Goal: Check status: Check status

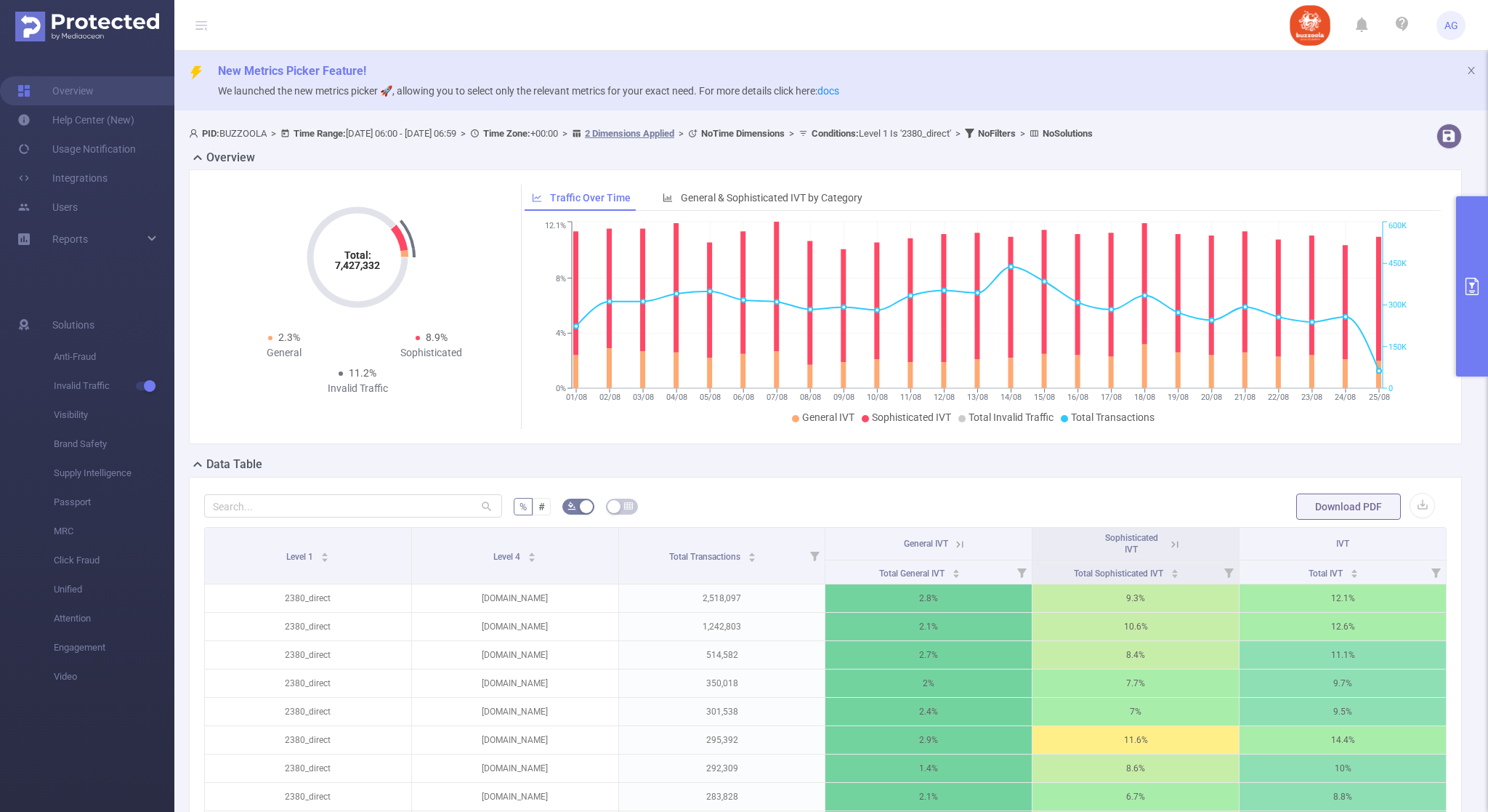
drag, startPoint x: 249, startPoint y: 228, endPoint x: 255, endPoint y: 242, distance: 15.2
click at [249, 228] on div "Total: 7,427,332 Total: 7,427,332 2.3% General 8.9% Sophisticated 11.2% Invalid…" at bounding box center [357, 293] width 295 height 216
drag, startPoint x: 350, startPoint y: 370, endPoint x: 376, endPoint y: 392, distance: 34.1
click at [376, 392] on div "11.2% Invalid Traffic" at bounding box center [358, 380] width 147 height 31
click at [393, 403] on div "Total: 7,427,332 Total: 7,427,332 2.3% General 8.9% Sophisticated 11.2% Invalid…" at bounding box center [359, 307] width 299 height 244
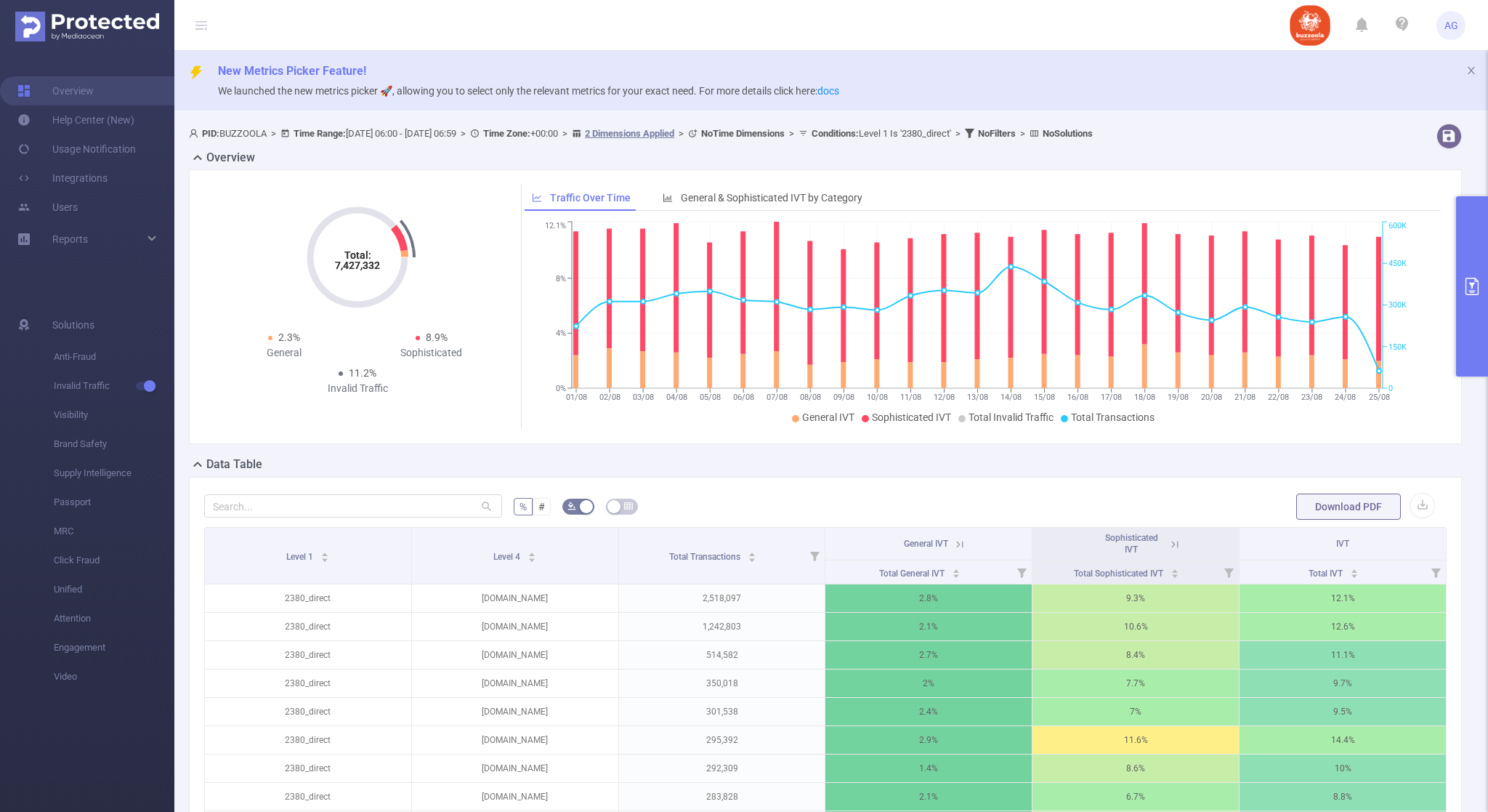
click at [1467, 275] on button "primary" at bounding box center [1472, 285] width 32 height 180
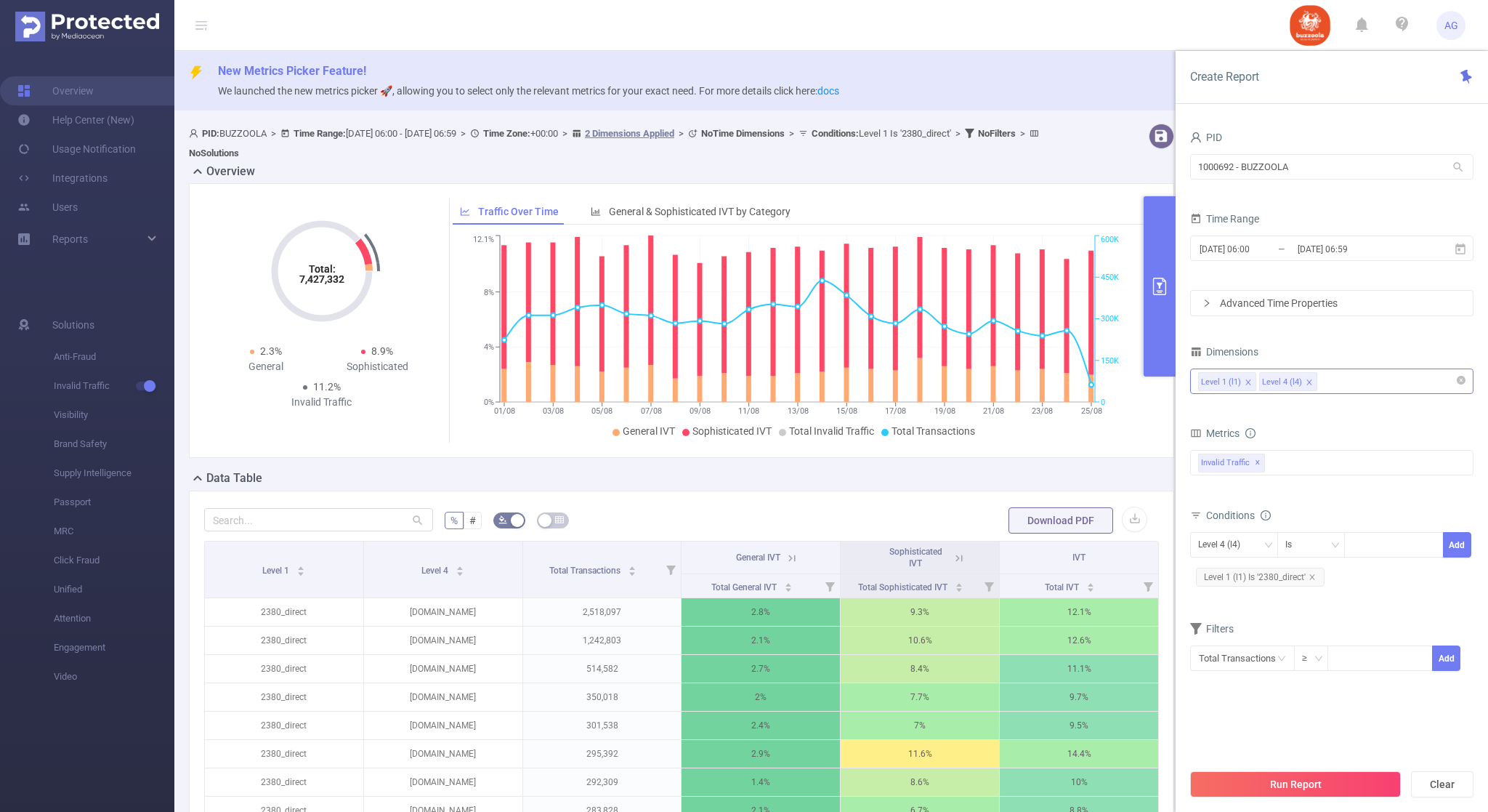
click at [1306, 383] on icon "icon: close" at bounding box center [1308, 381] width 5 height 5
click at [1316, 579] on icon "icon: close" at bounding box center [1313, 577] width 7 height 7
click at [1240, 251] on input "[DATE] 06:00" at bounding box center [1257, 248] width 117 height 20
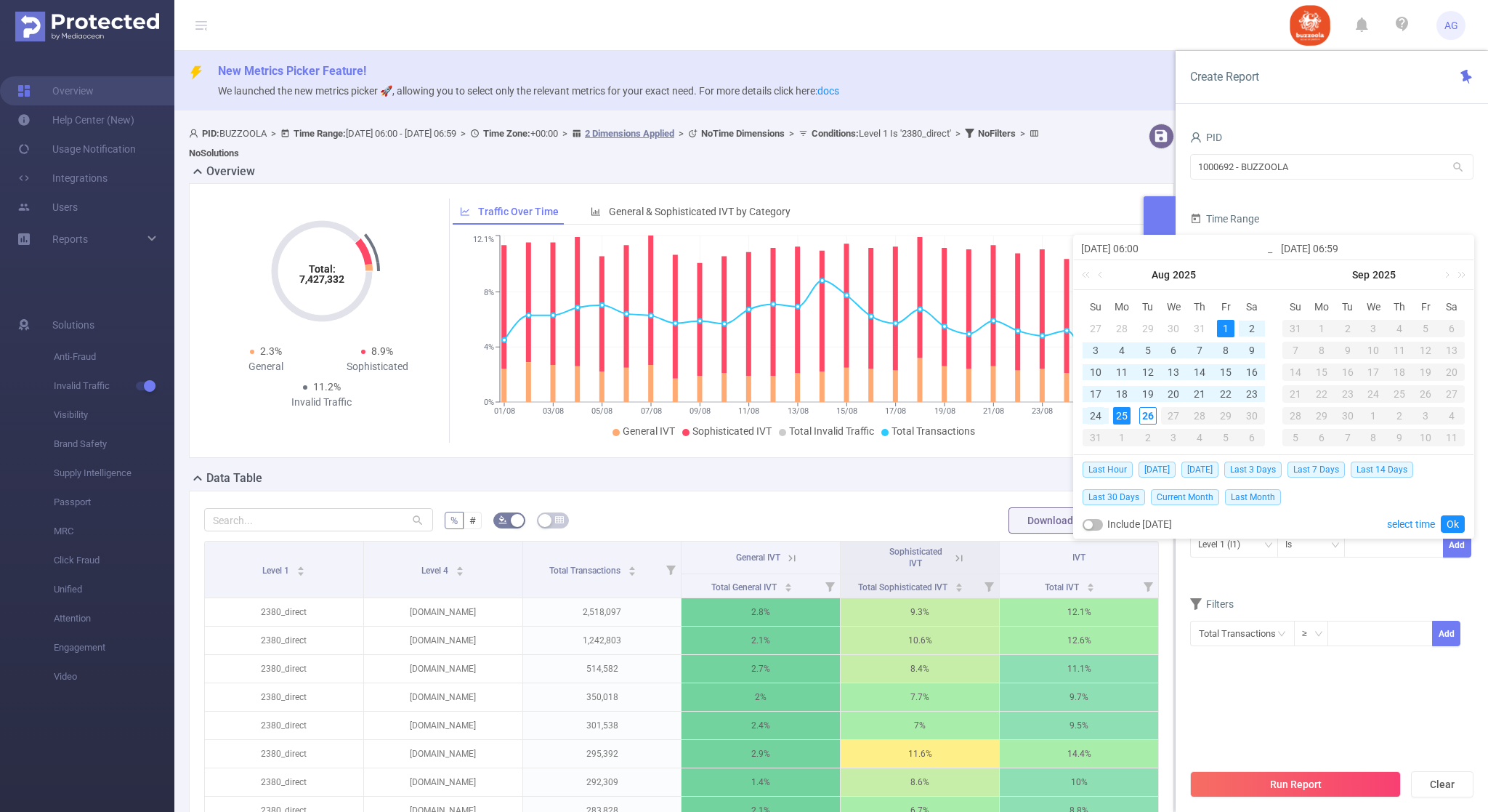
click at [1097, 411] on div "24" at bounding box center [1095, 415] width 18 height 18
type input "[DATE] 06:00"
type input "[DATE] 06:59"
type input "[DATE] 06:00"
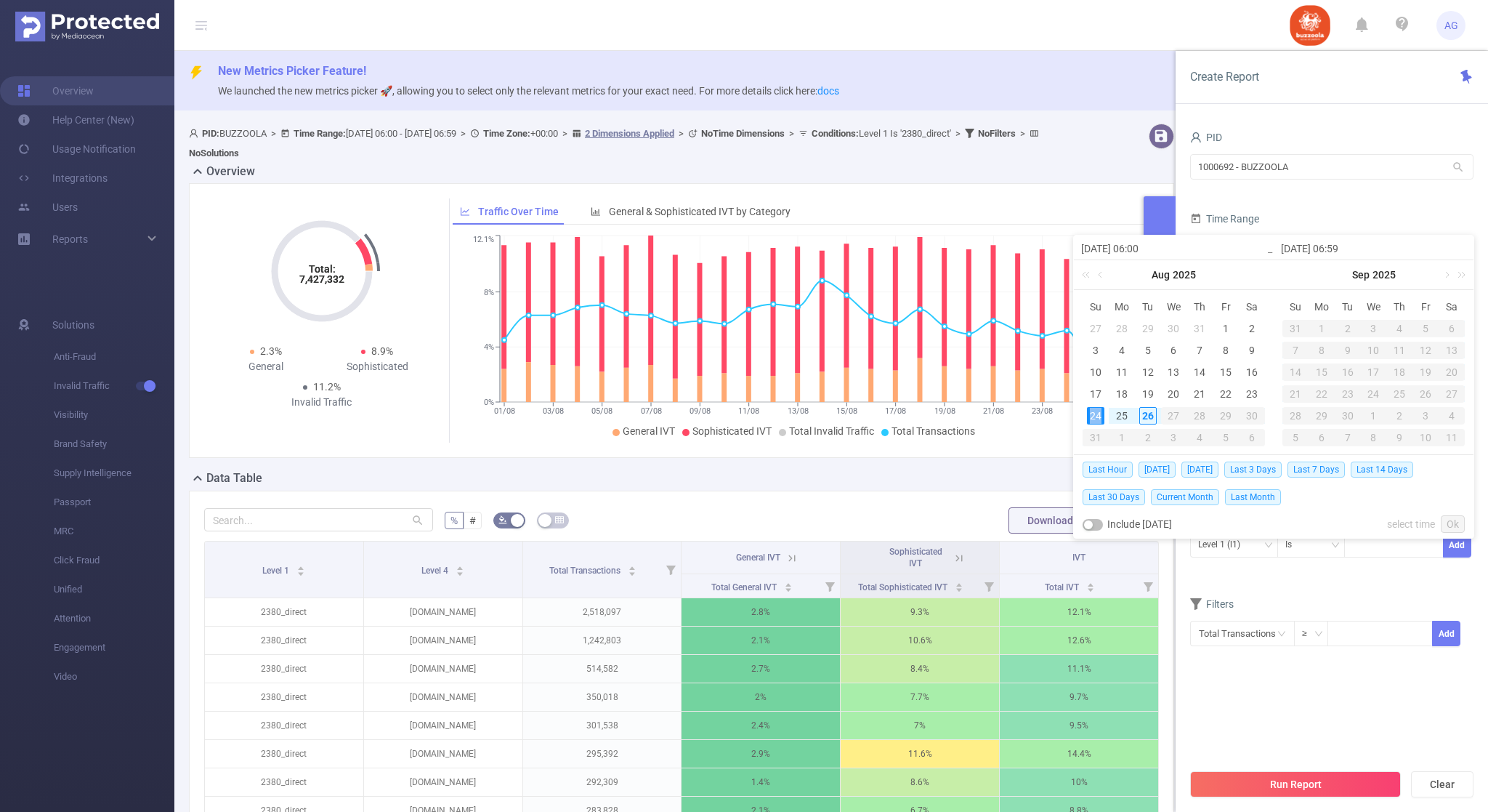
type input "[DATE] 06:59"
drag, startPoint x: 1448, startPoint y: 522, endPoint x: 1454, endPoint y: 509, distance: 14.3
click at [1448, 522] on link "Ok" at bounding box center [1454, 524] width 24 height 18
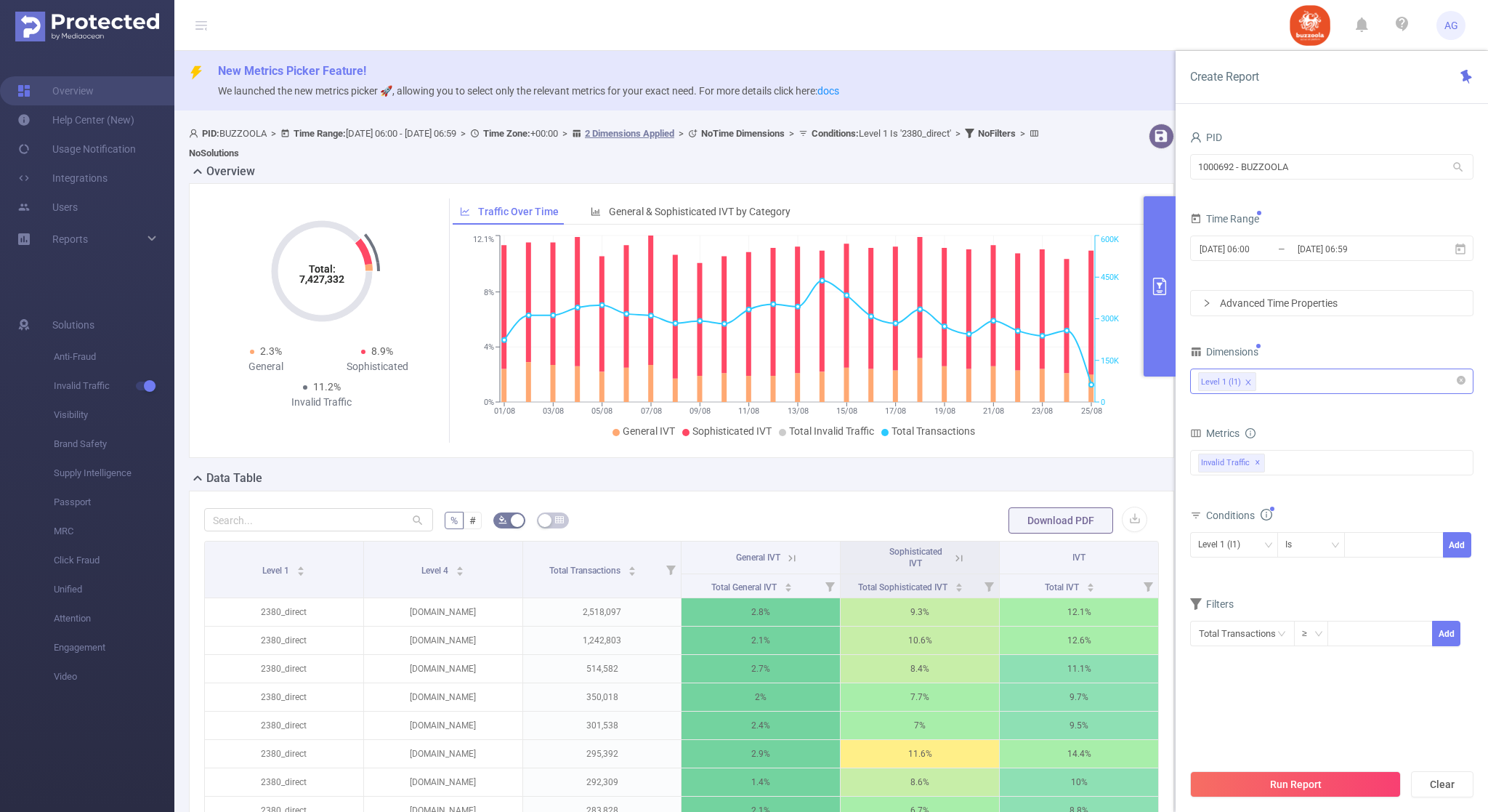
click at [1293, 790] on button "Run Report" at bounding box center [1296, 784] width 211 height 26
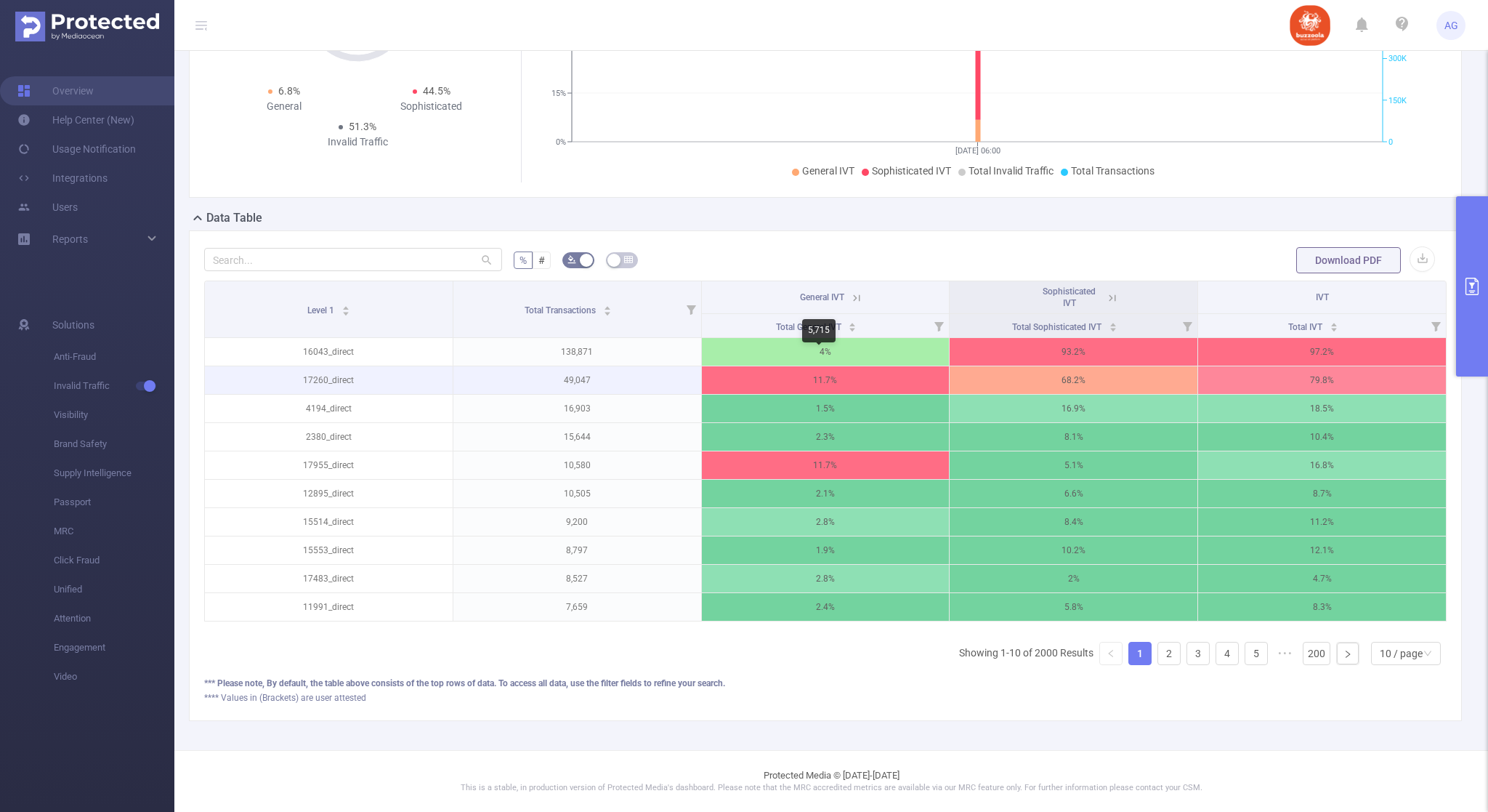
scroll to position [4, 0]
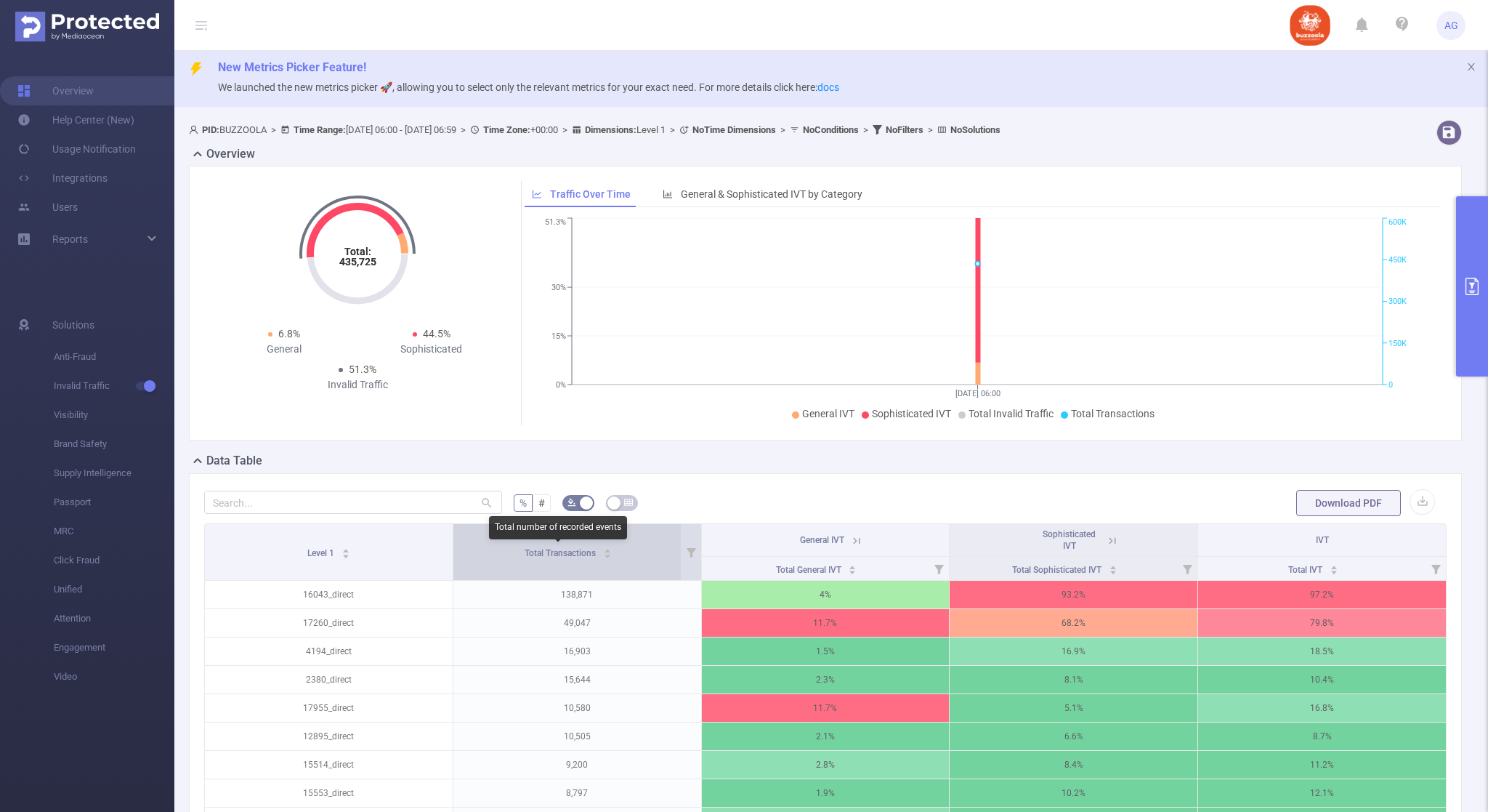
click at [575, 553] on span "Total Transactions" at bounding box center [561, 553] width 74 height 10
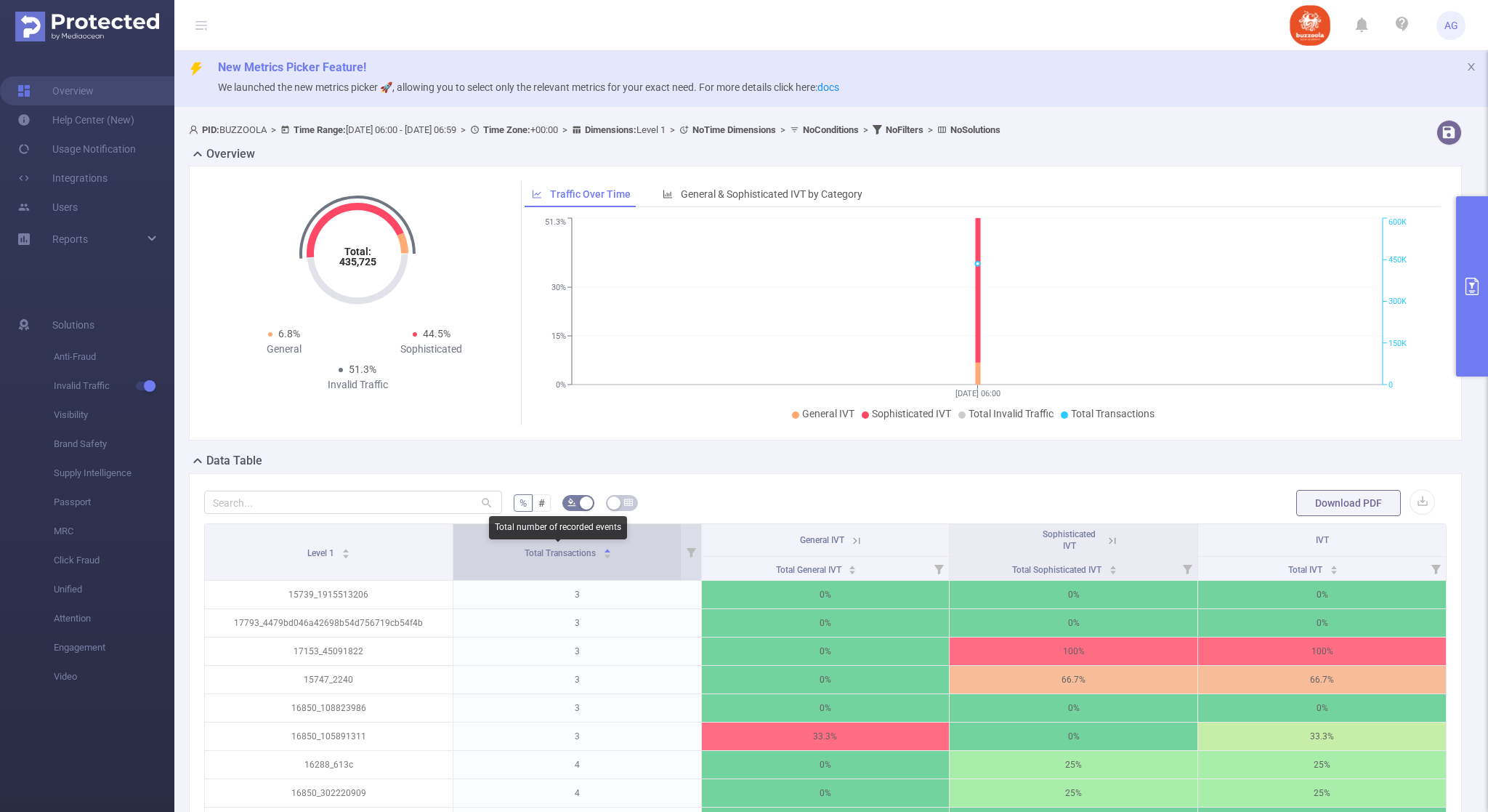
click at [574, 553] on span "Total Transactions" at bounding box center [561, 553] width 74 height 10
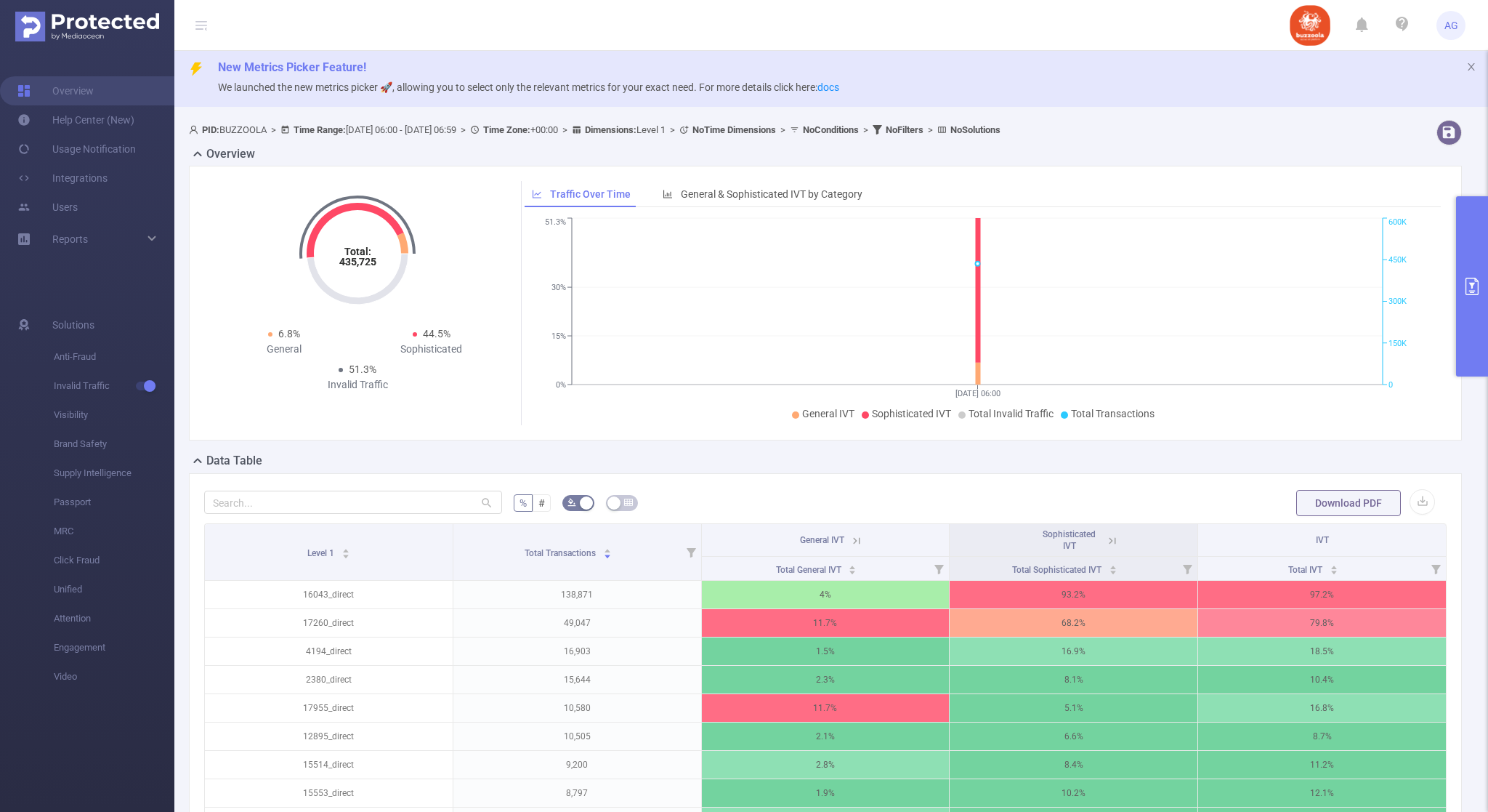
click at [1479, 302] on button "primary" at bounding box center [1472, 285] width 32 height 180
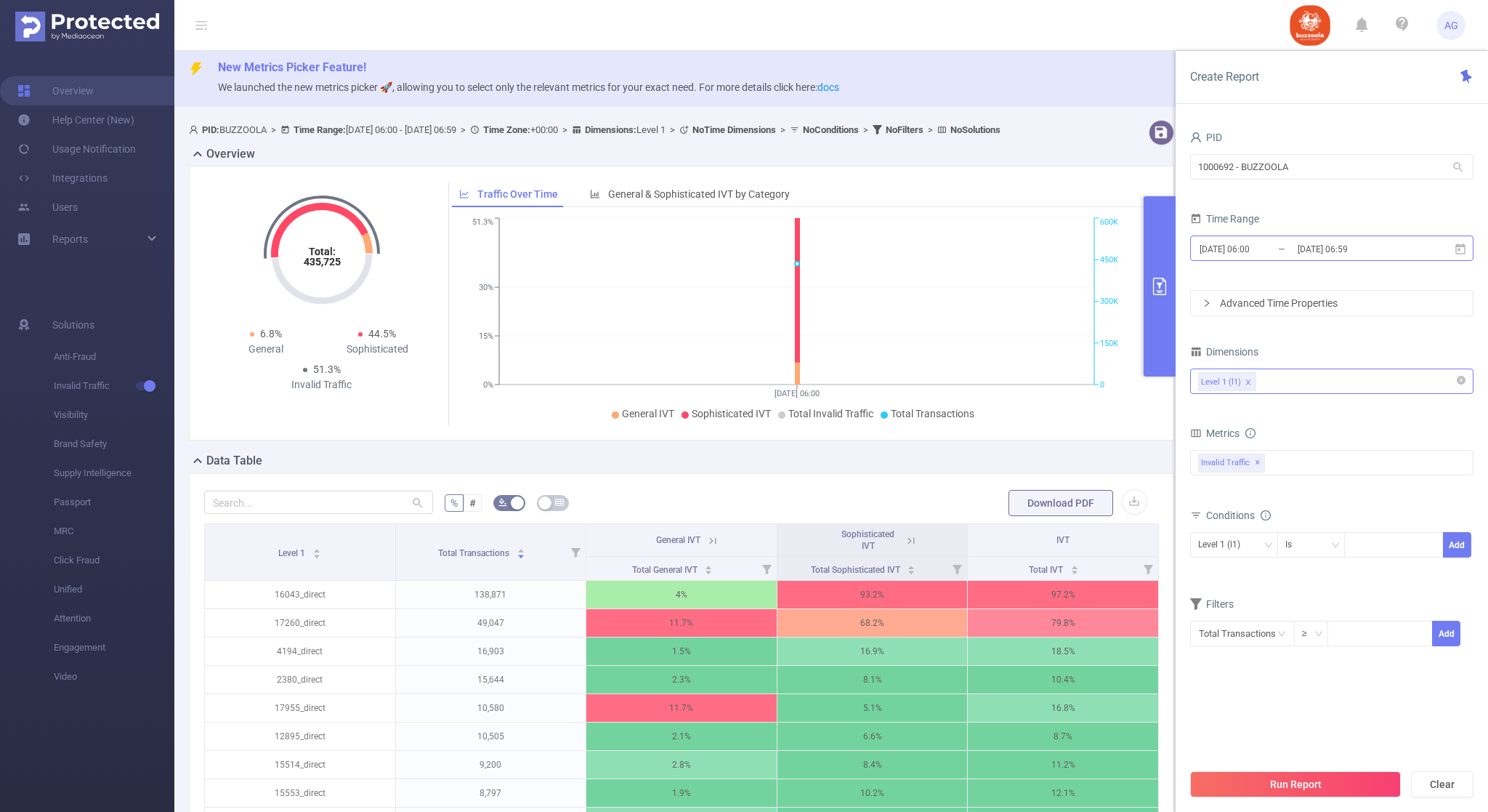
click at [1316, 249] on input "[DATE] 06:59" at bounding box center [1355, 248] width 117 height 20
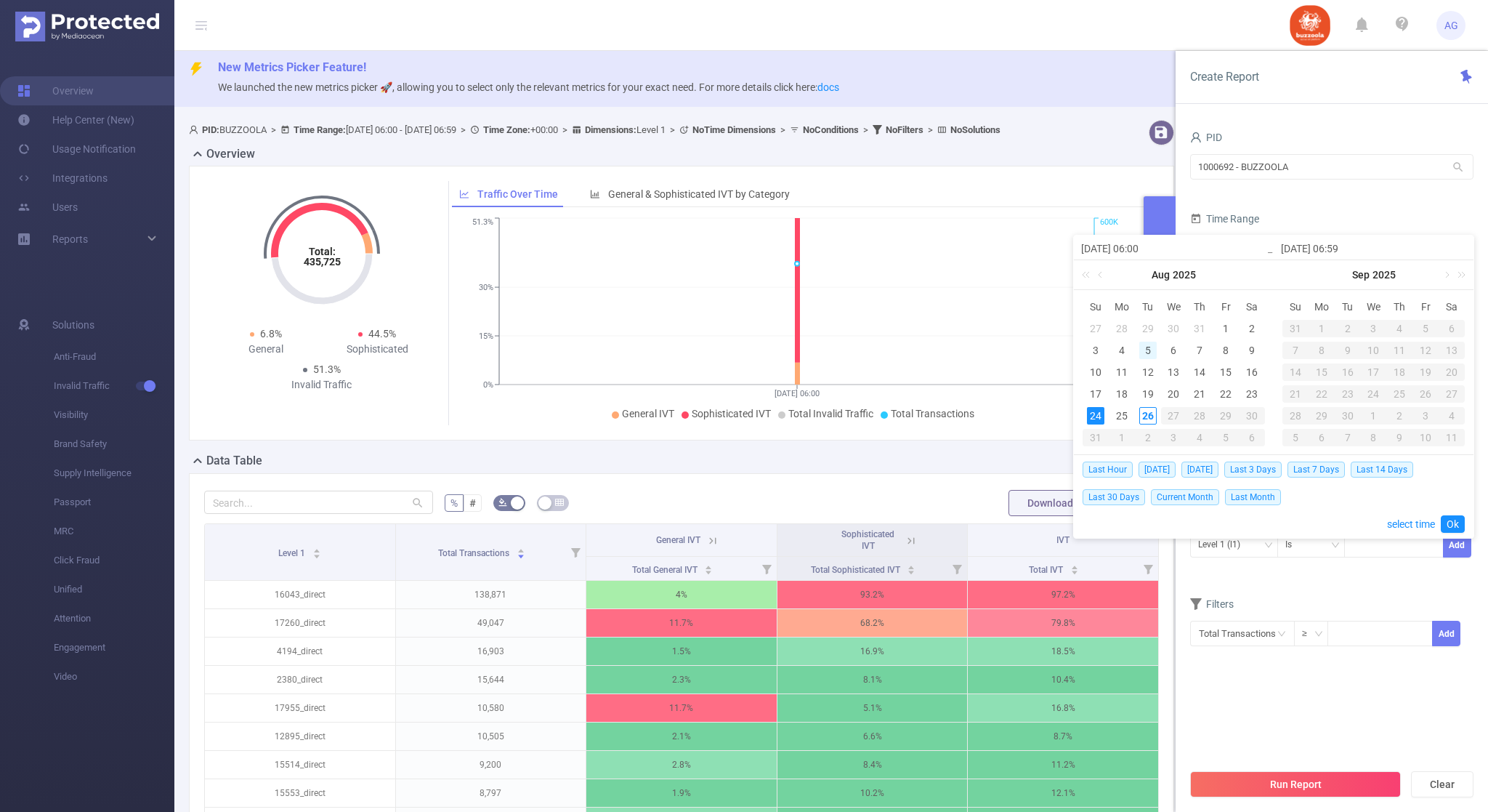
click at [1152, 346] on div "5" at bounding box center [1148, 350] width 18 height 18
type input "[DATE] 06:00"
type input "[DATE] 06:59"
type input "[DATE] 06:00"
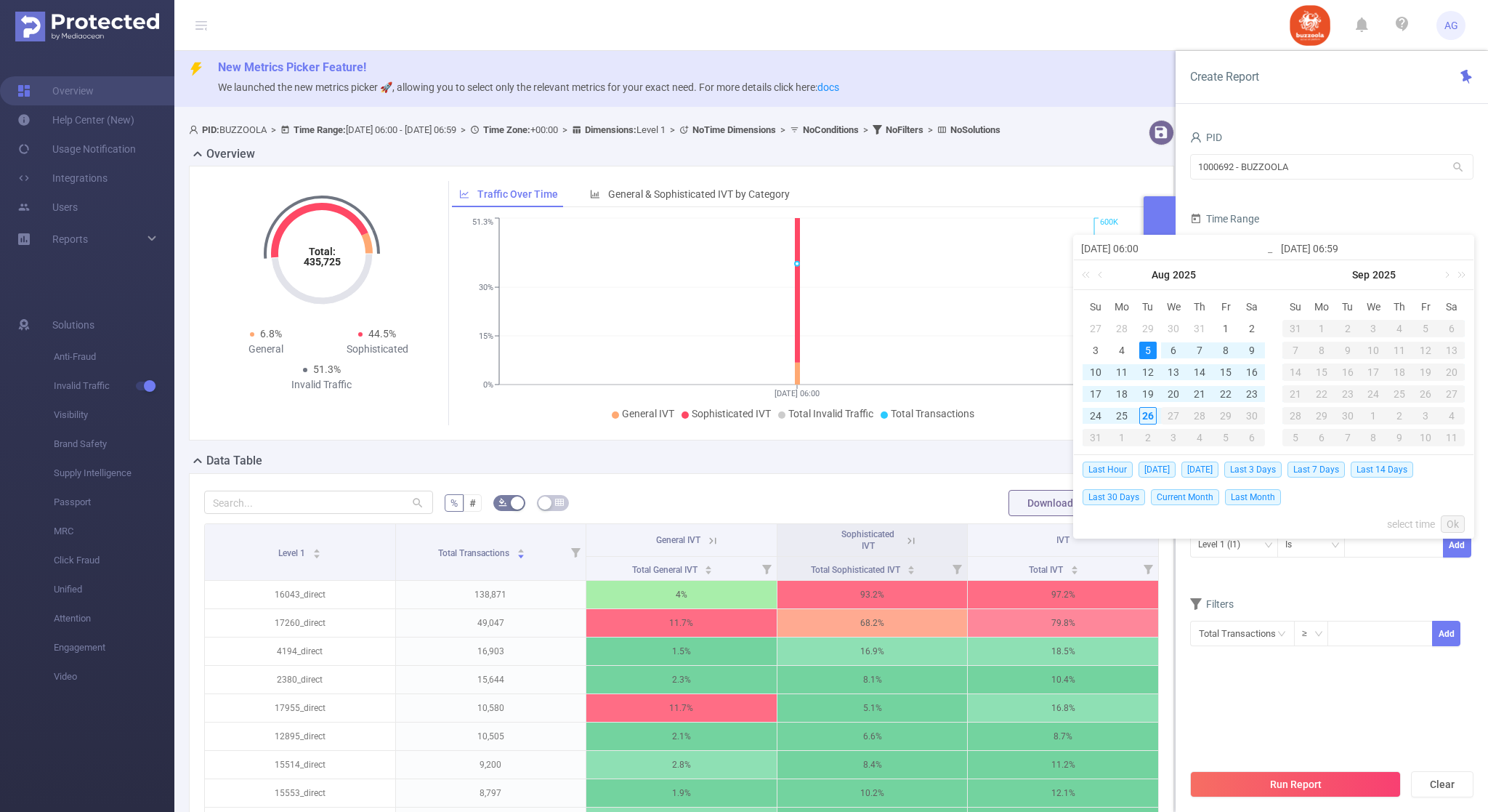
type input "[DATE] 06:59"
click at [1448, 523] on link "Ok" at bounding box center [1454, 524] width 24 height 18
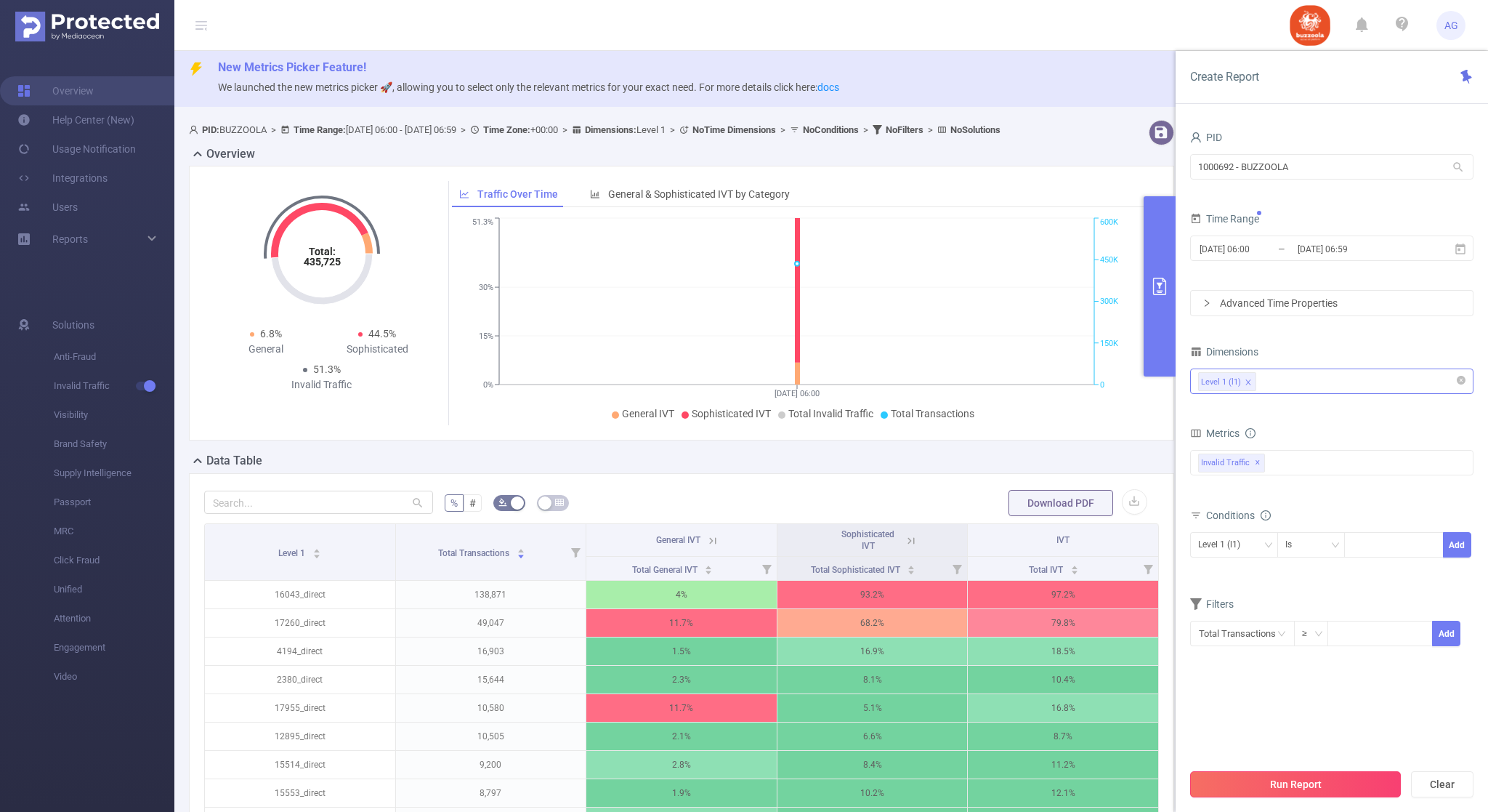
click at [1288, 787] on button "Run Report" at bounding box center [1296, 784] width 211 height 26
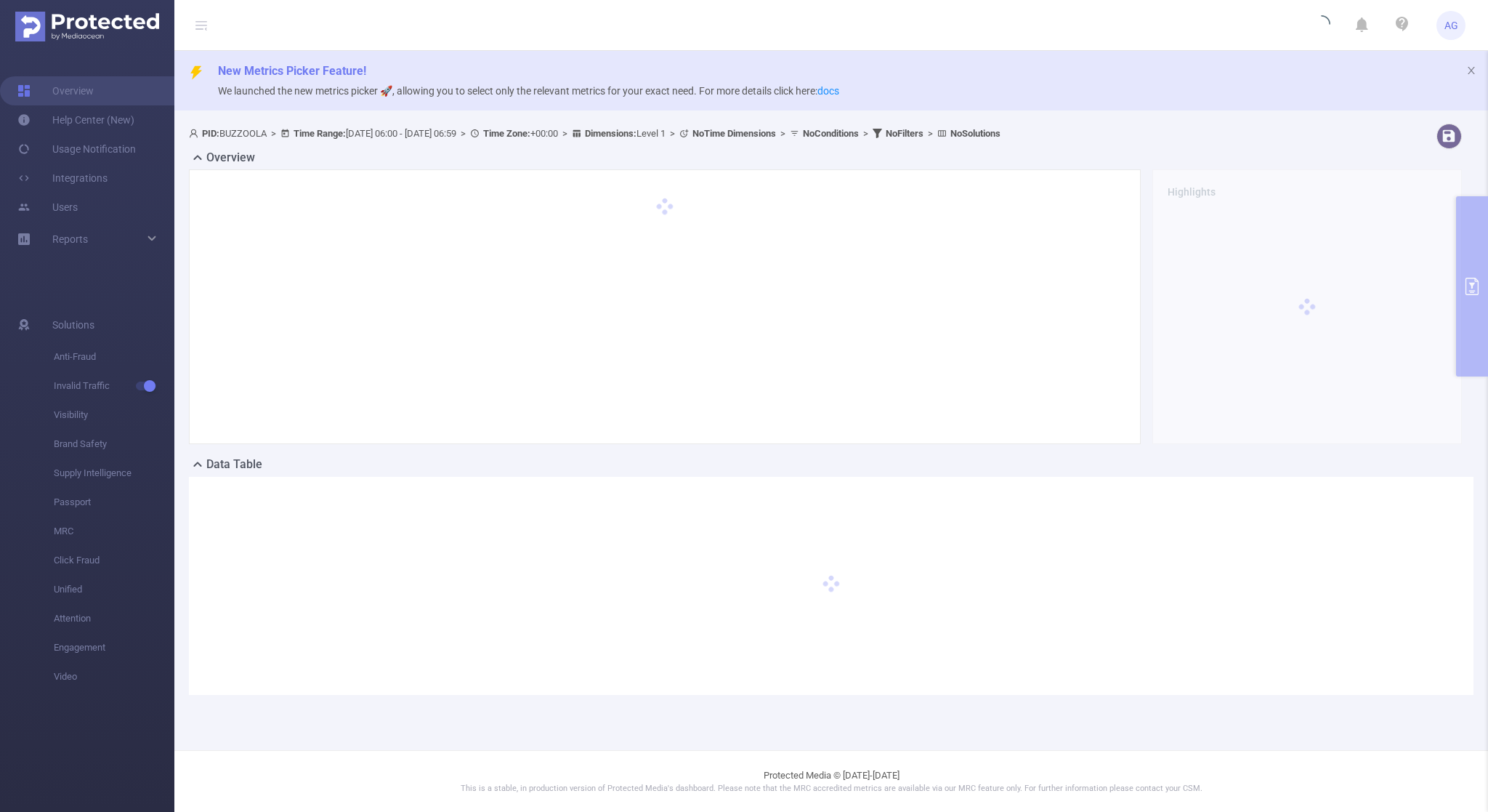
scroll to position [0, 0]
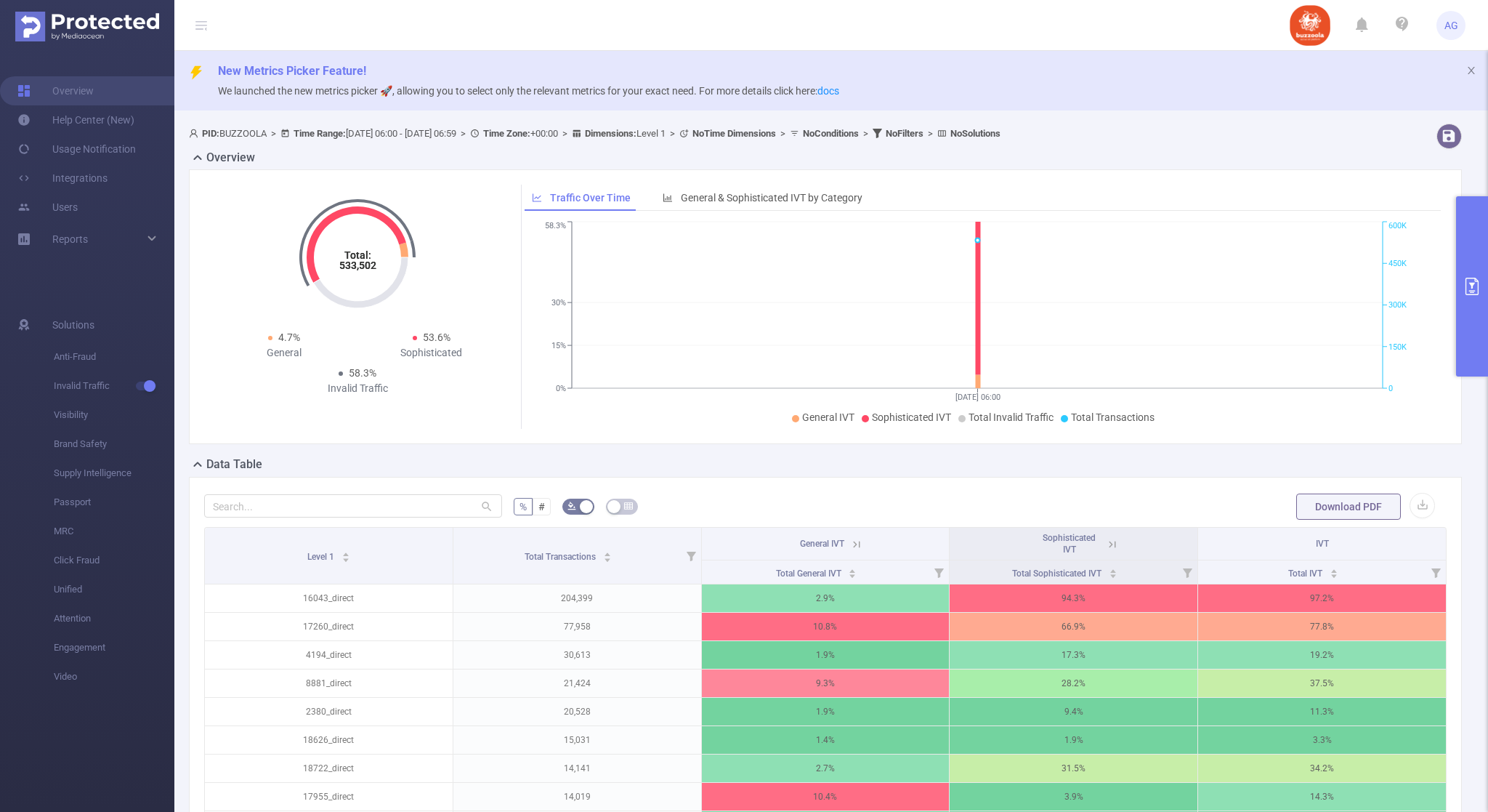
click at [1478, 298] on button "primary" at bounding box center [1472, 285] width 32 height 180
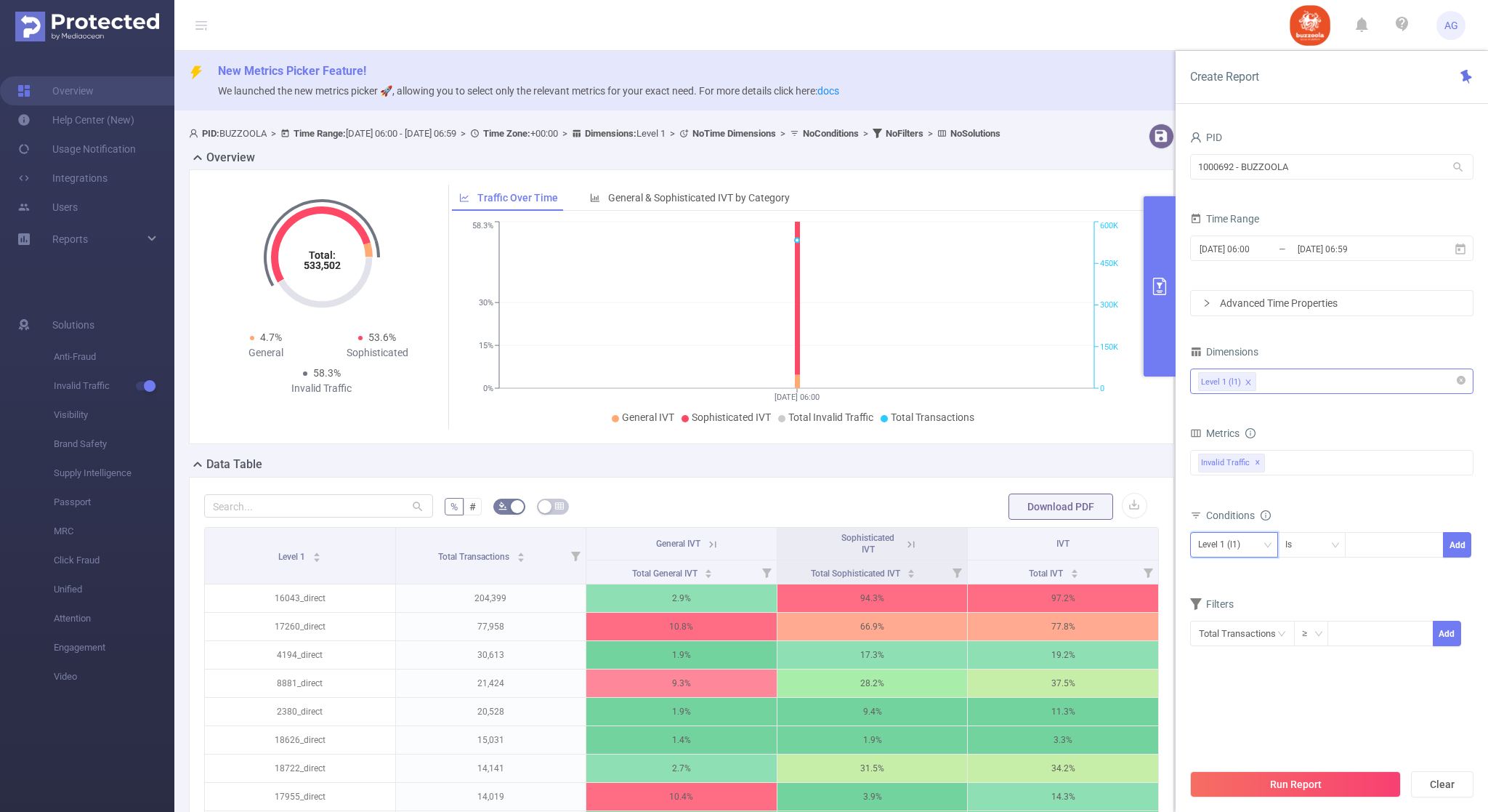
click at [1233, 548] on div "Level 1 (l1)" at bounding box center [1224, 544] width 52 height 24
drag, startPoint x: 1314, startPoint y: 567, endPoint x: 1322, endPoint y: 566, distance: 8.1
click at [1315, 568] on div "Level 1 (l1) Is Add" at bounding box center [1332, 549] width 283 height 41
click at [1293, 696] on section "PID 1000692 - BUZZOOLA 1000692 - BUZZOOLA Time Range [DATE] 06:00 _ [DATE] 06:5…" at bounding box center [1332, 444] width 283 height 634
click at [782, 501] on div "% # Download PDF Level 1 Total Transactions General IVT Sophisticated IVT IVT T…" at bounding box center [682, 722] width 985 height 490
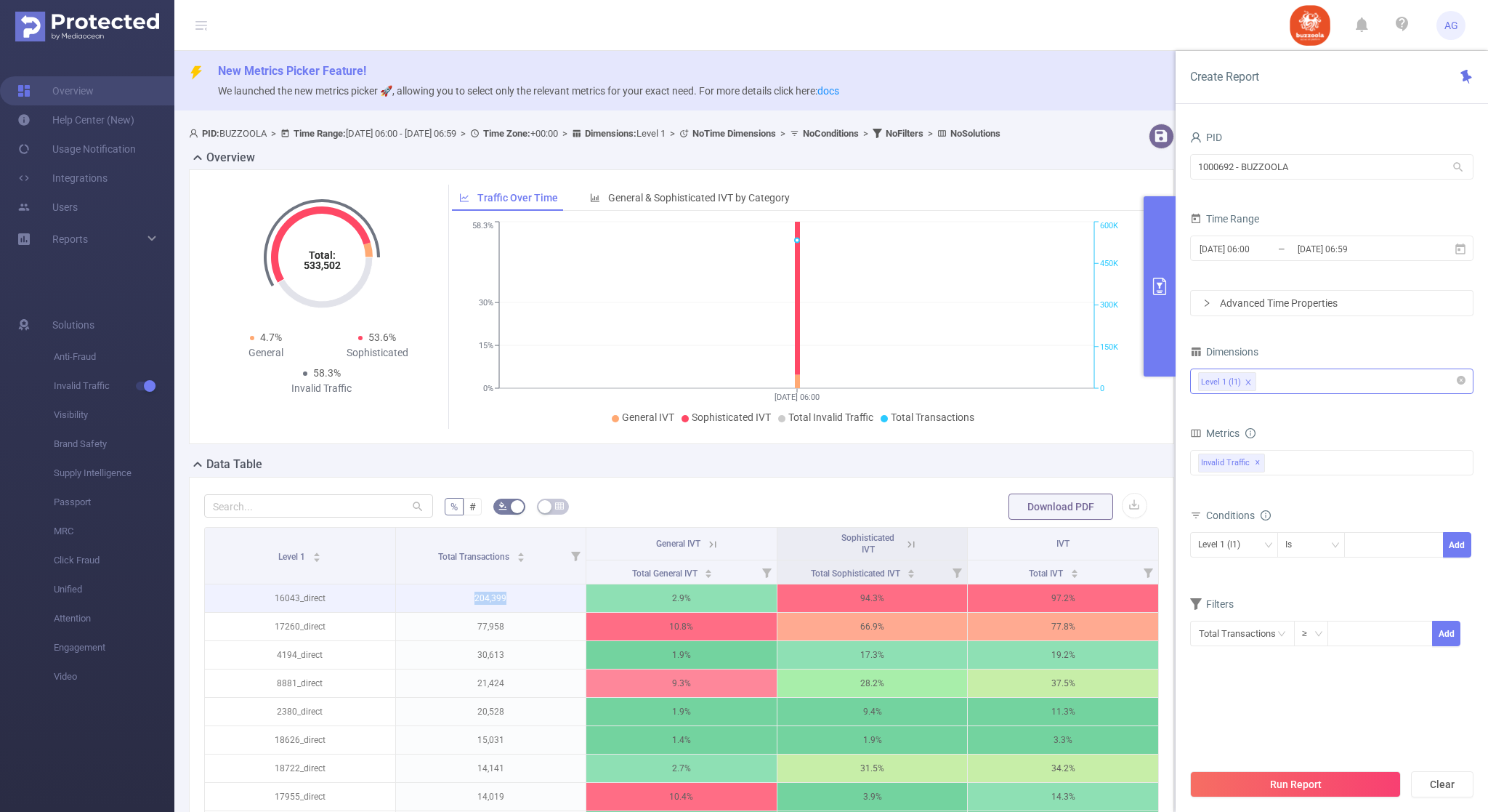
drag, startPoint x: 468, startPoint y: 608, endPoint x: 505, endPoint y: 625, distance: 40.7
click at [505, 612] on p "204,399" at bounding box center [491, 599] width 190 height 28
click at [1295, 253] on input "[DATE] 06:00" at bounding box center [1257, 248] width 117 height 20
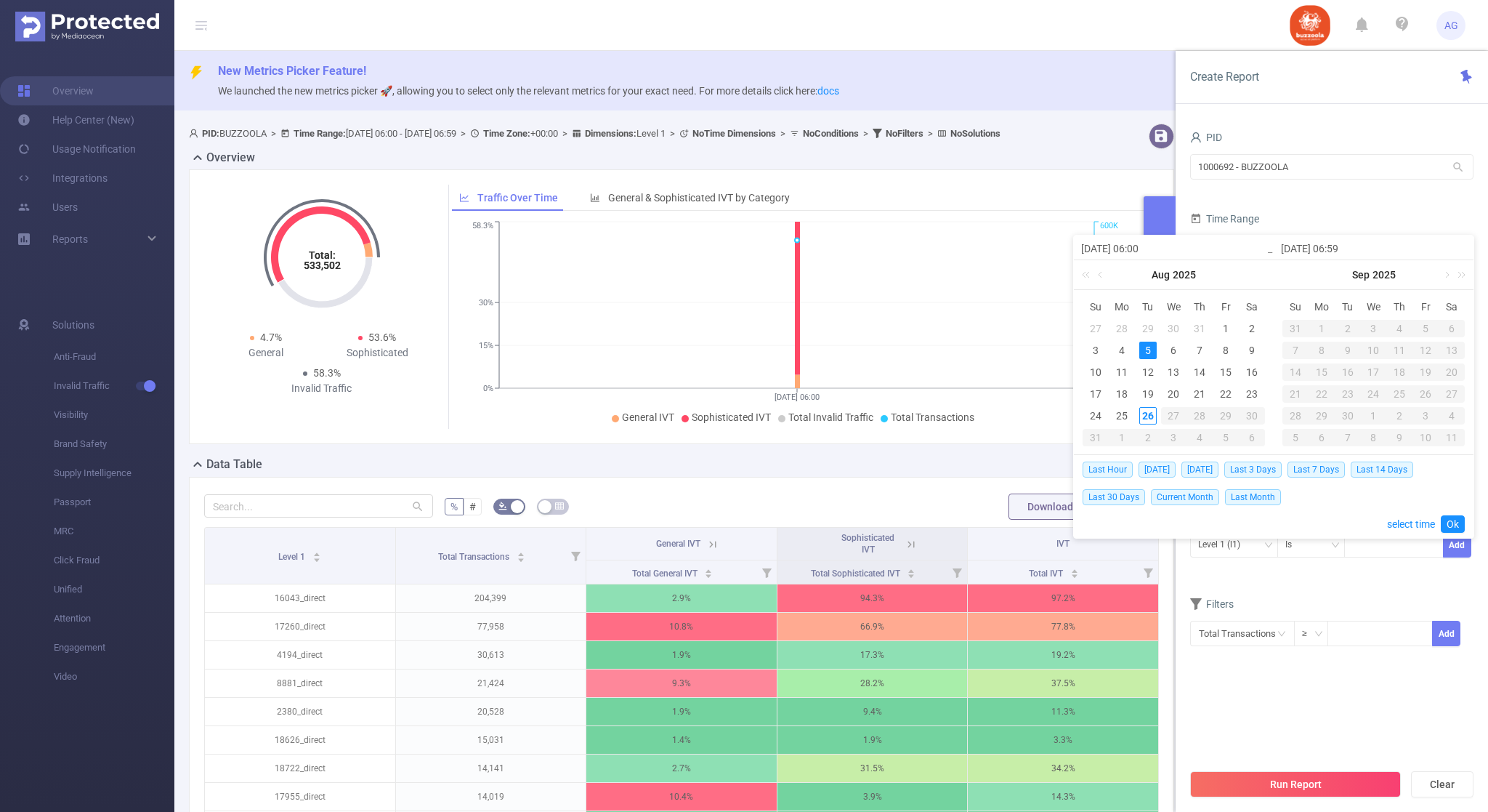
click at [1145, 349] on div "5" at bounding box center [1148, 350] width 18 height 18
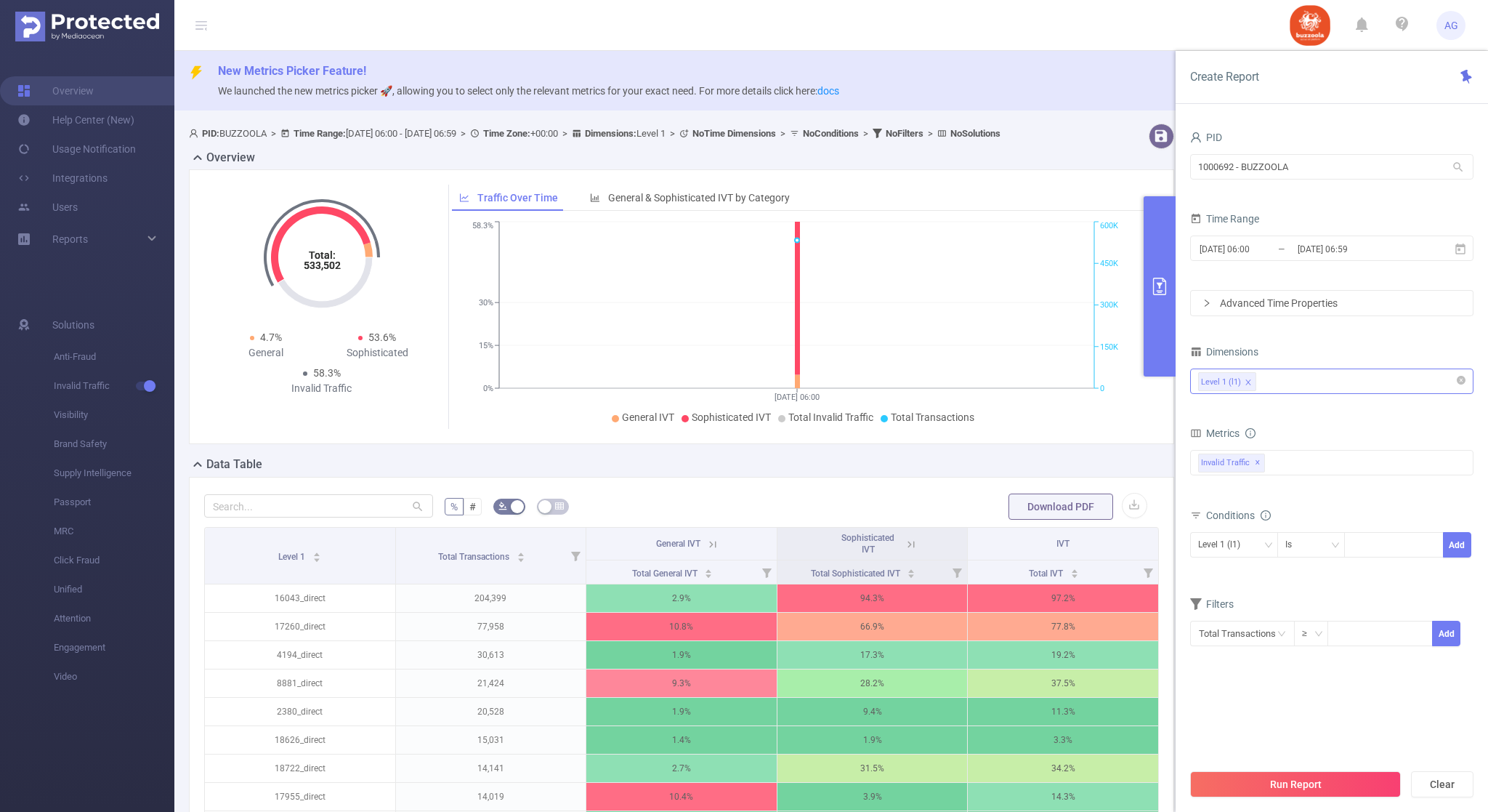
drag, startPoint x: 858, startPoint y: 161, endPoint x: 868, endPoint y: 169, distance: 12.8
click at [858, 144] on div "PID: BUZZOOLA > Time Range: [DATE] 06:00 - [DATE] 06:59 > Time Zone: +00:00 > D…" at bounding box center [641, 132] width 902 height 20
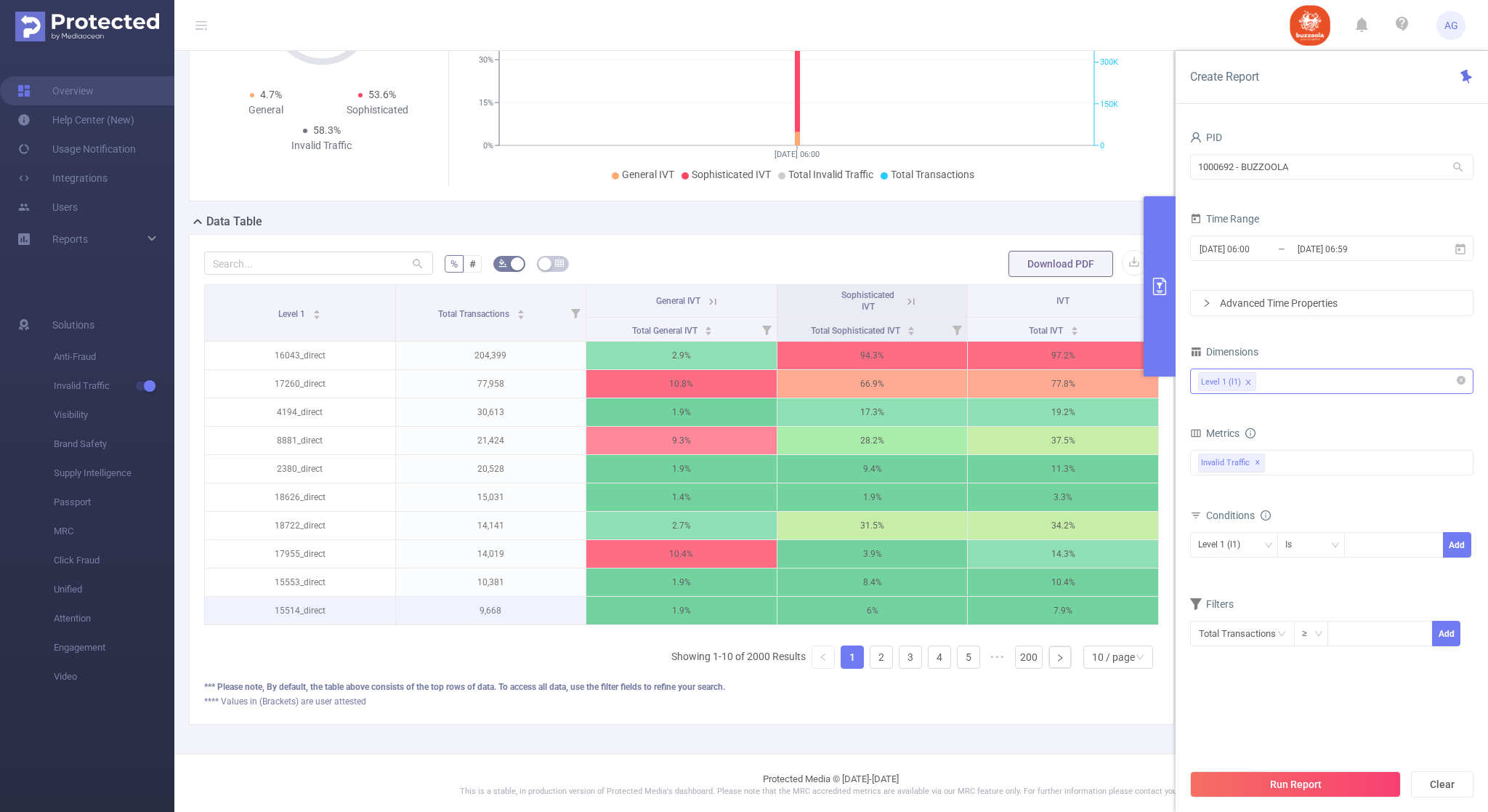
scroll to position [258, 0]
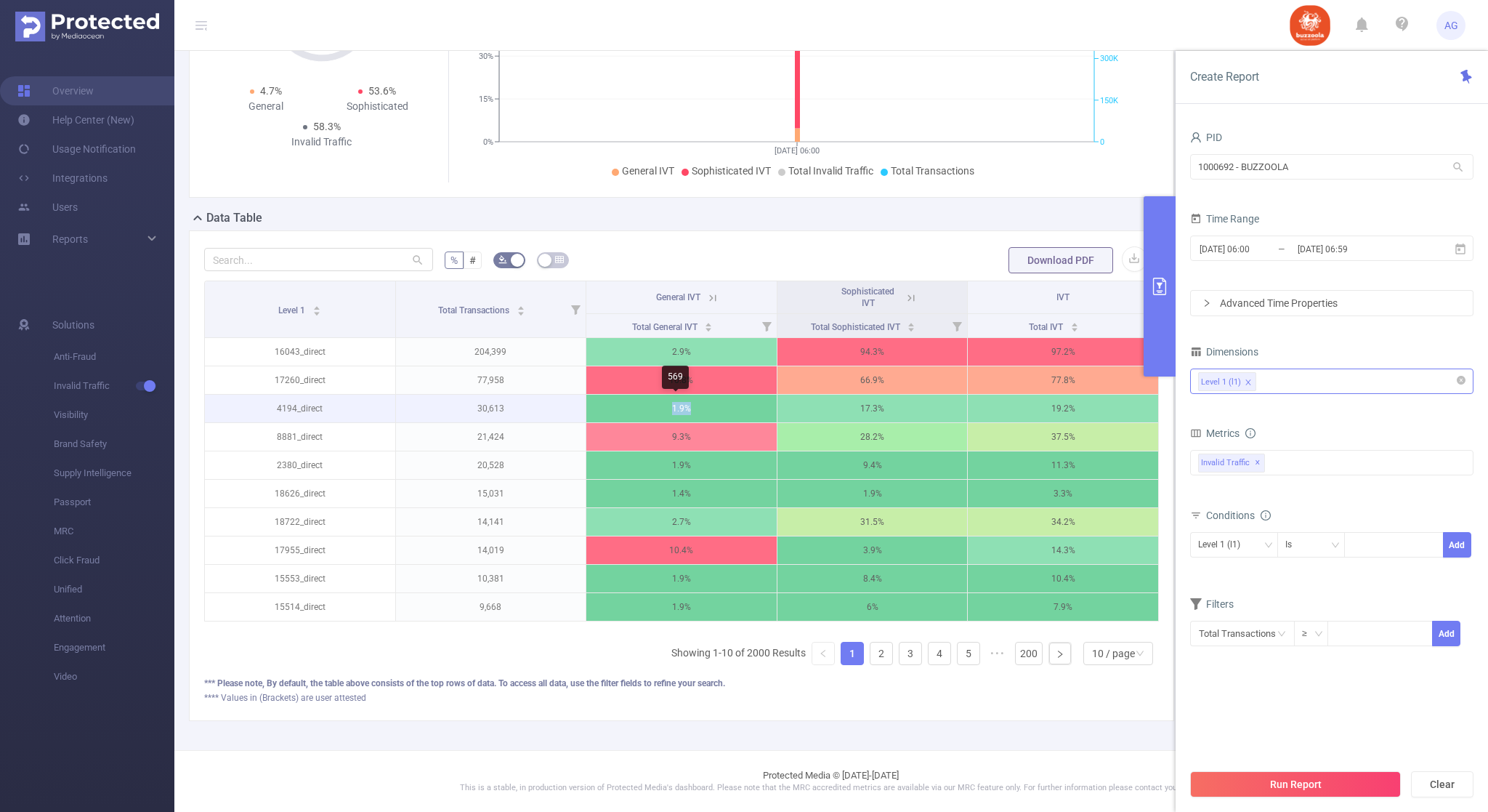
click at [651, 400] on p "1.9%" at bounding box center [682, 408] width 190 height 28
click at [657, 406] on p "1.9%" at bounding box center [682, 408] width 190 height 28
click at [1117, 664] on div "10 / page" at bounding box center [1113, 653] width 43 height 21
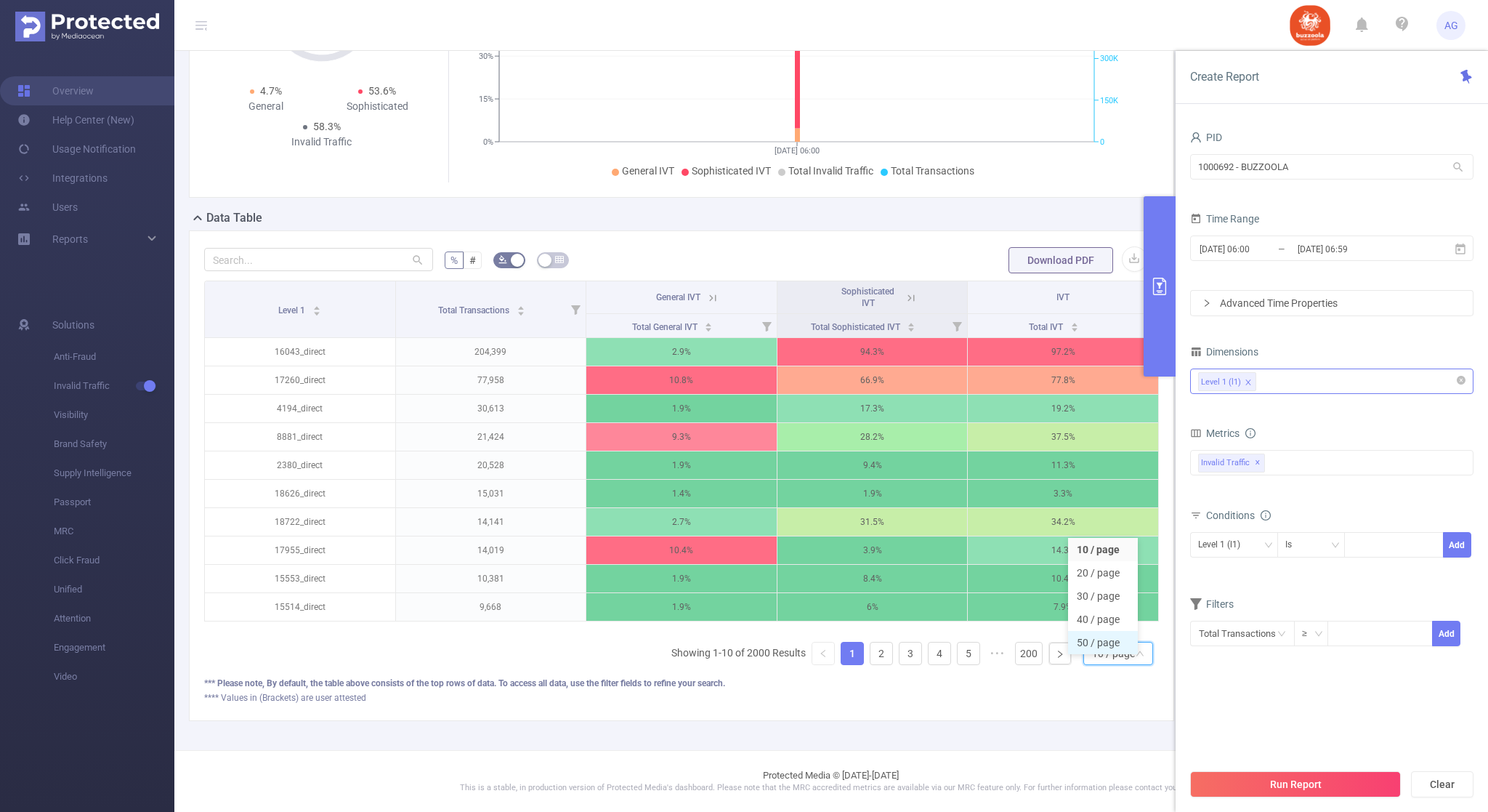
click at [1107, 640] on li "50 / page" at bounding box center [1103, 642] width 70 height 23
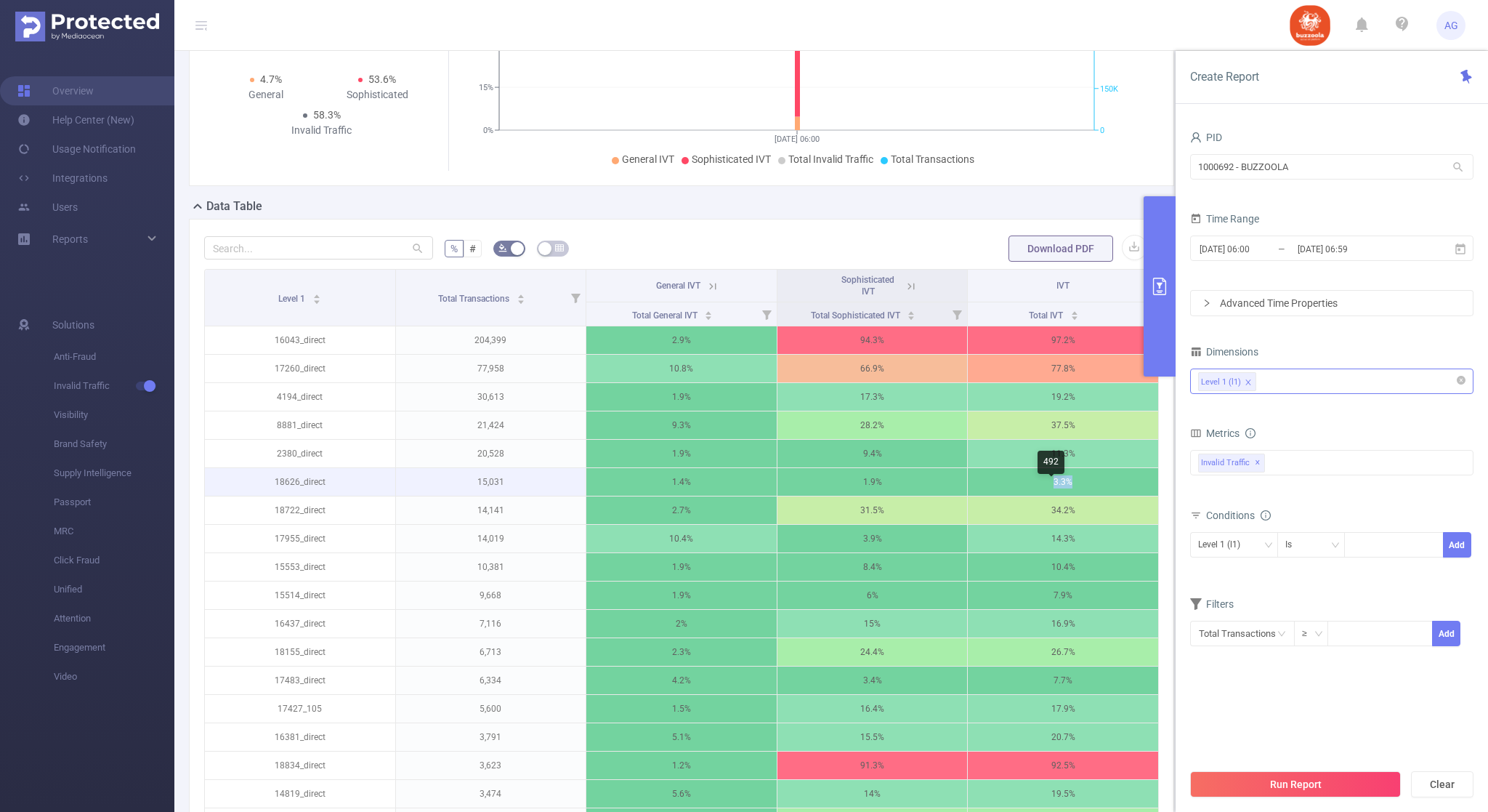
drag, startPoint x: 1038, startPoint y: 505, endPoint x: 1063, endPoint y: 496, distance: 26.6
click at [1063, 496] on p "3.3%" at bounding box center [1063, 482] width 190 height 28
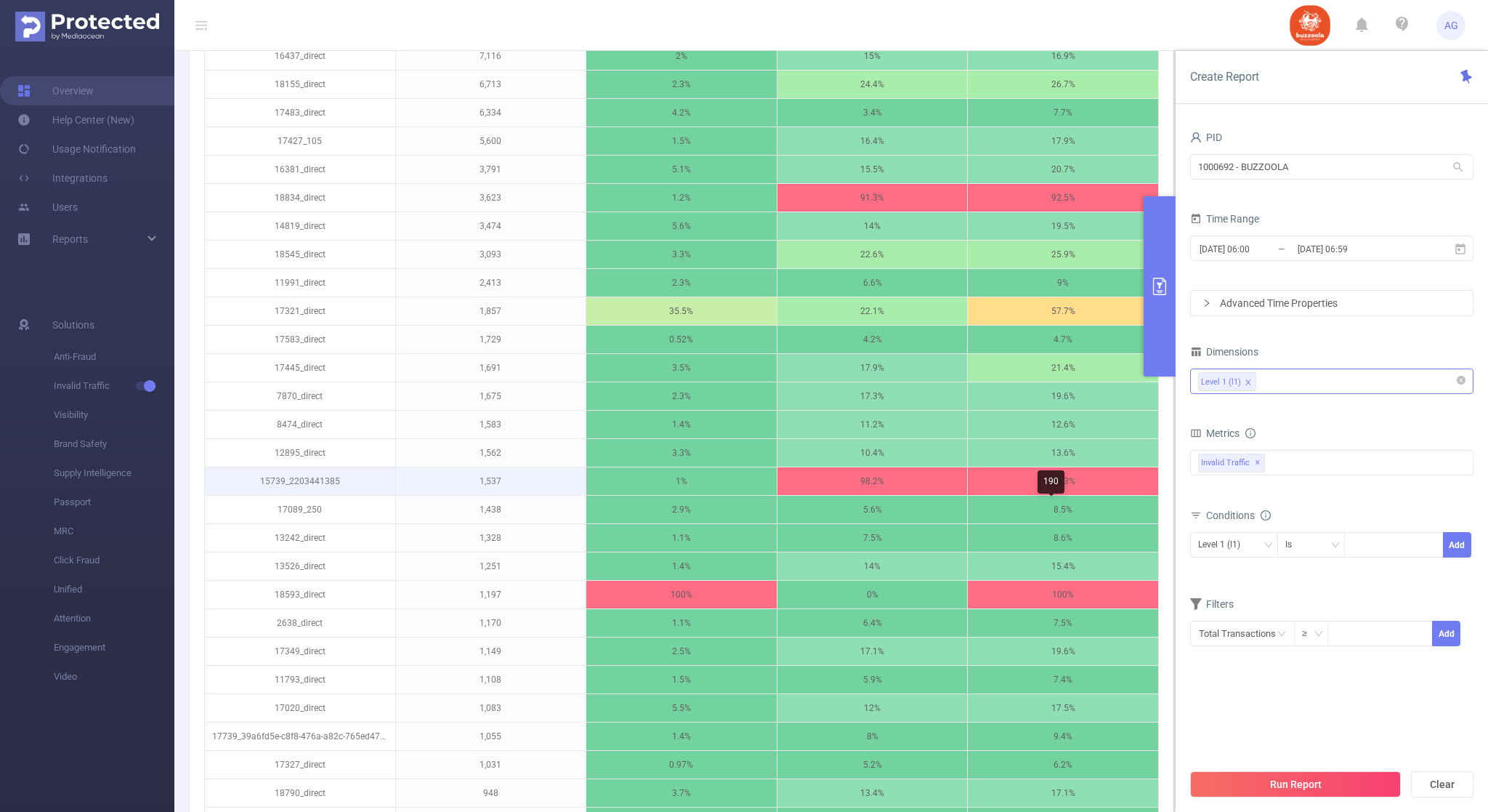
scroll to position [775, 0]
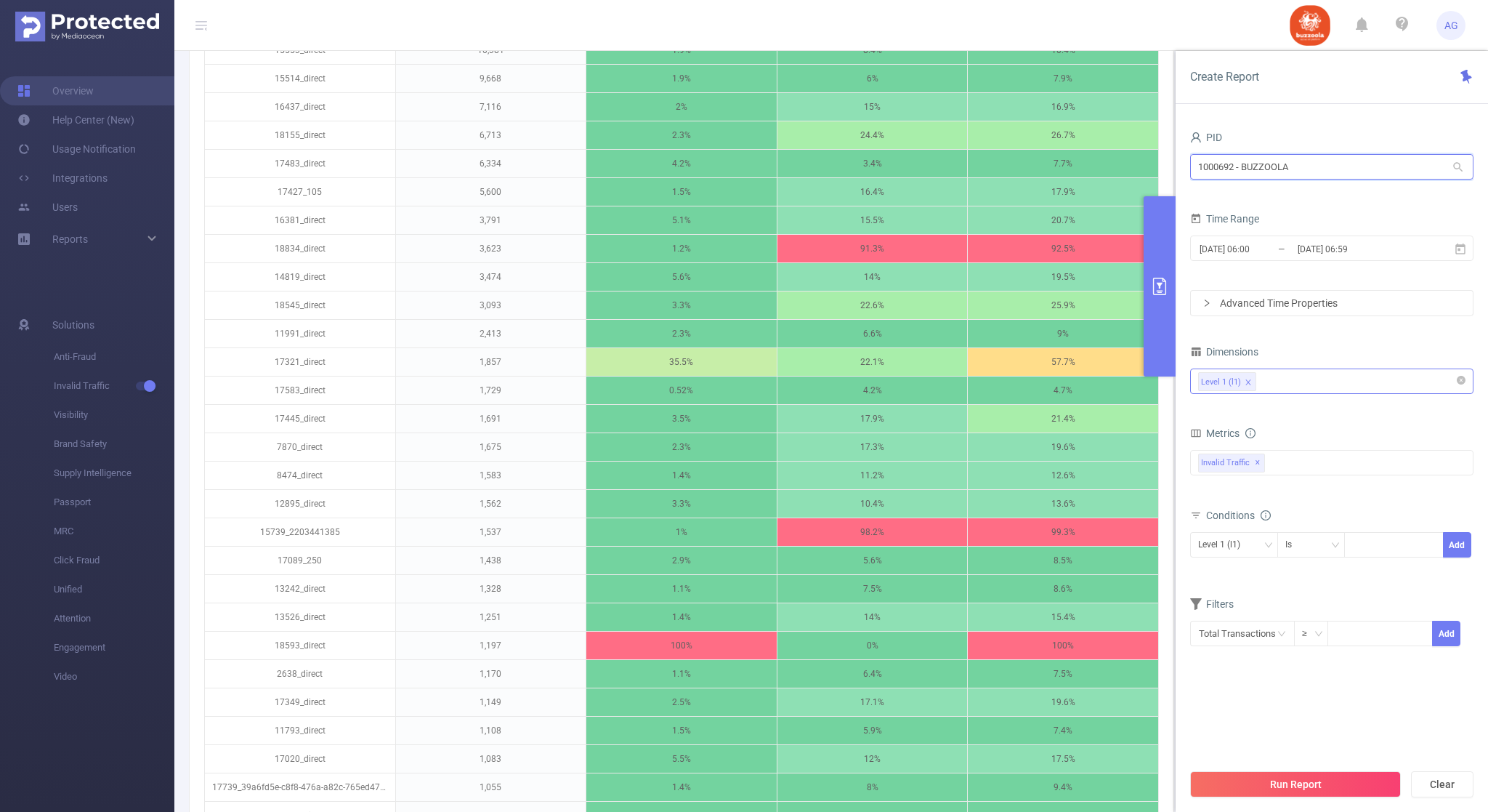
click at [1273, 172] on input "1000692 - BUZZOOLA" at bounding box center [1332, 166] width 283 height 25
click at [1309, 137] on div "PID" at bounding box center [1332, 139] width 283 height 24
click at [1326, 250] on input "[DATE] 06:59" at bounding box center [1355, 248] width 117 height 20
click at [1309, 198] on form "PID 1000692 - BUZZOOLA 1000692 - BUZZOOLA Time Range [DATE] 06:00 _ [DATE] 06:5…" at bounding box center [1332, 221] width 283 height 189
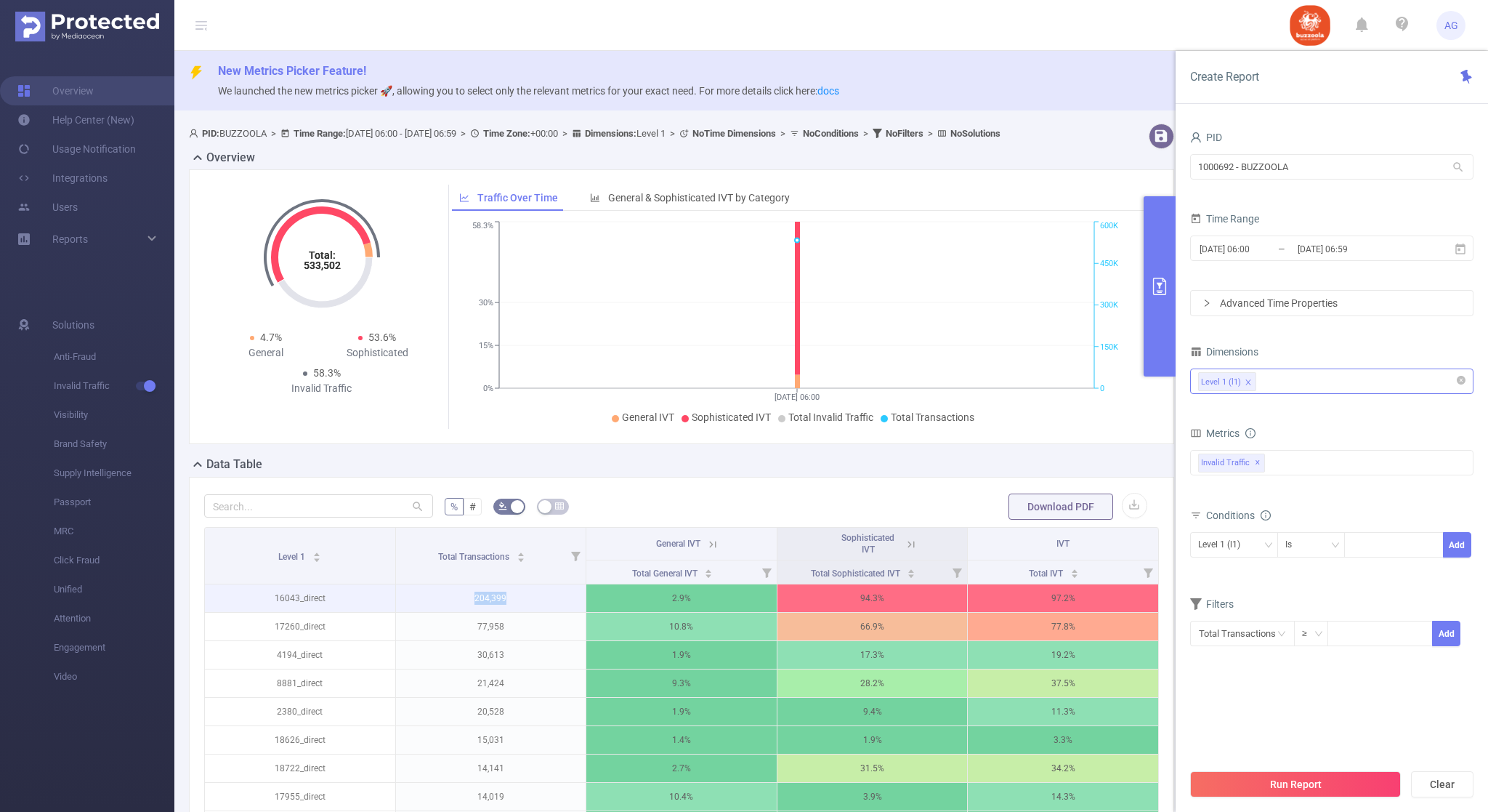
drag, startPoint x: 466, startPoint y: 621, endPoint x: 512, endPoint y: 604, distance: 49.0
click at [510, 605] on p "204,399" at bounding box center [491, 599] width 190 height 28
click at [512, 604] on p "204,399" at bounding box center [491, 599] width 190 height 28
drag, startPoint x: 486, startPoint y: 612, endPoint x: 505, endPoint y: 609, distance: 19.2
click at [496, 612] on p "204,399" at bounding box center [491, 599] width 190 height 28
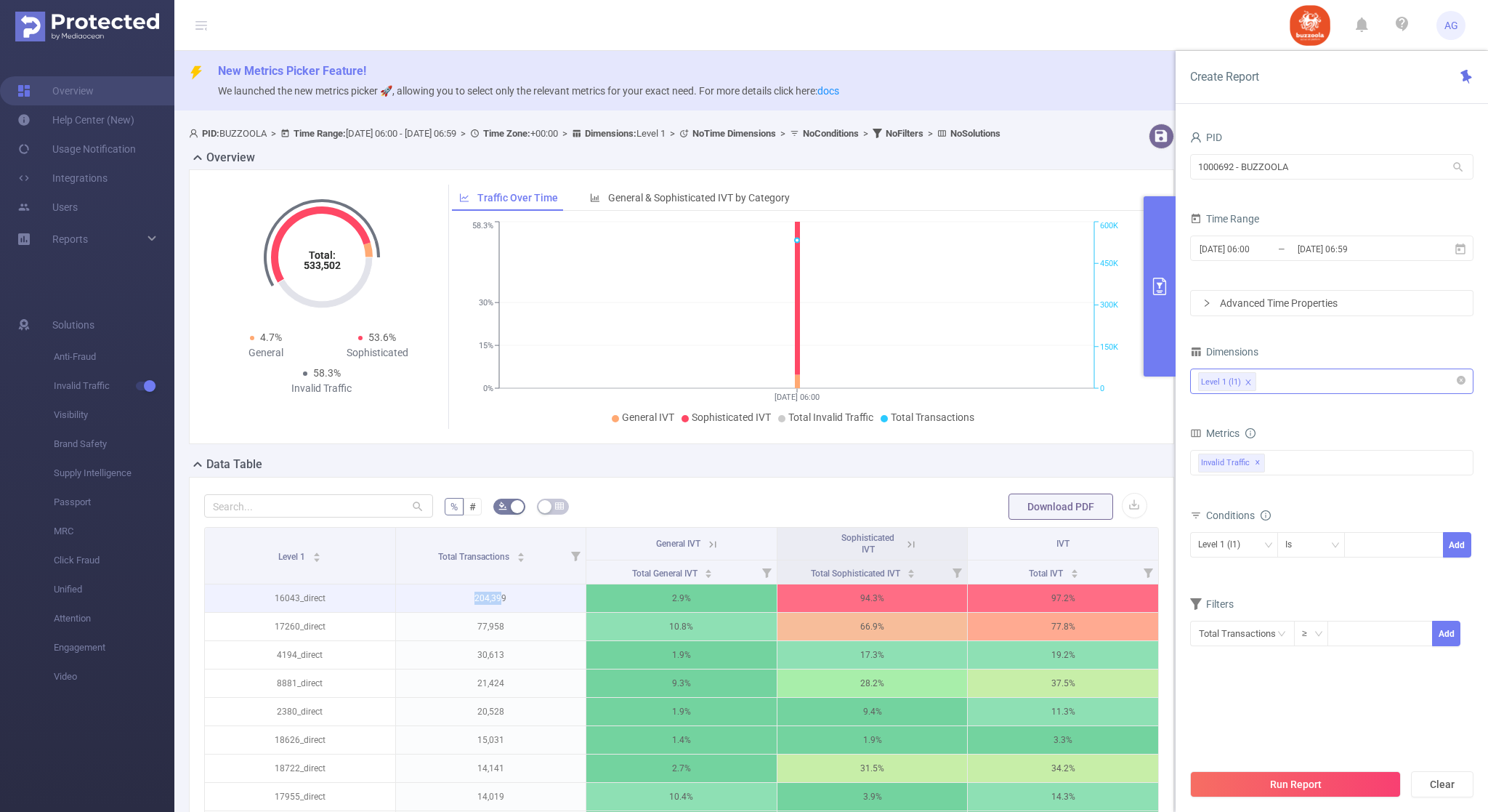
click at [492, 612] on p "204,399" at bounding box center [491, 599] width 190 height 28
click at [1256, 462] on span "✕" at bounding box center [1258, 462] width 6 height 18
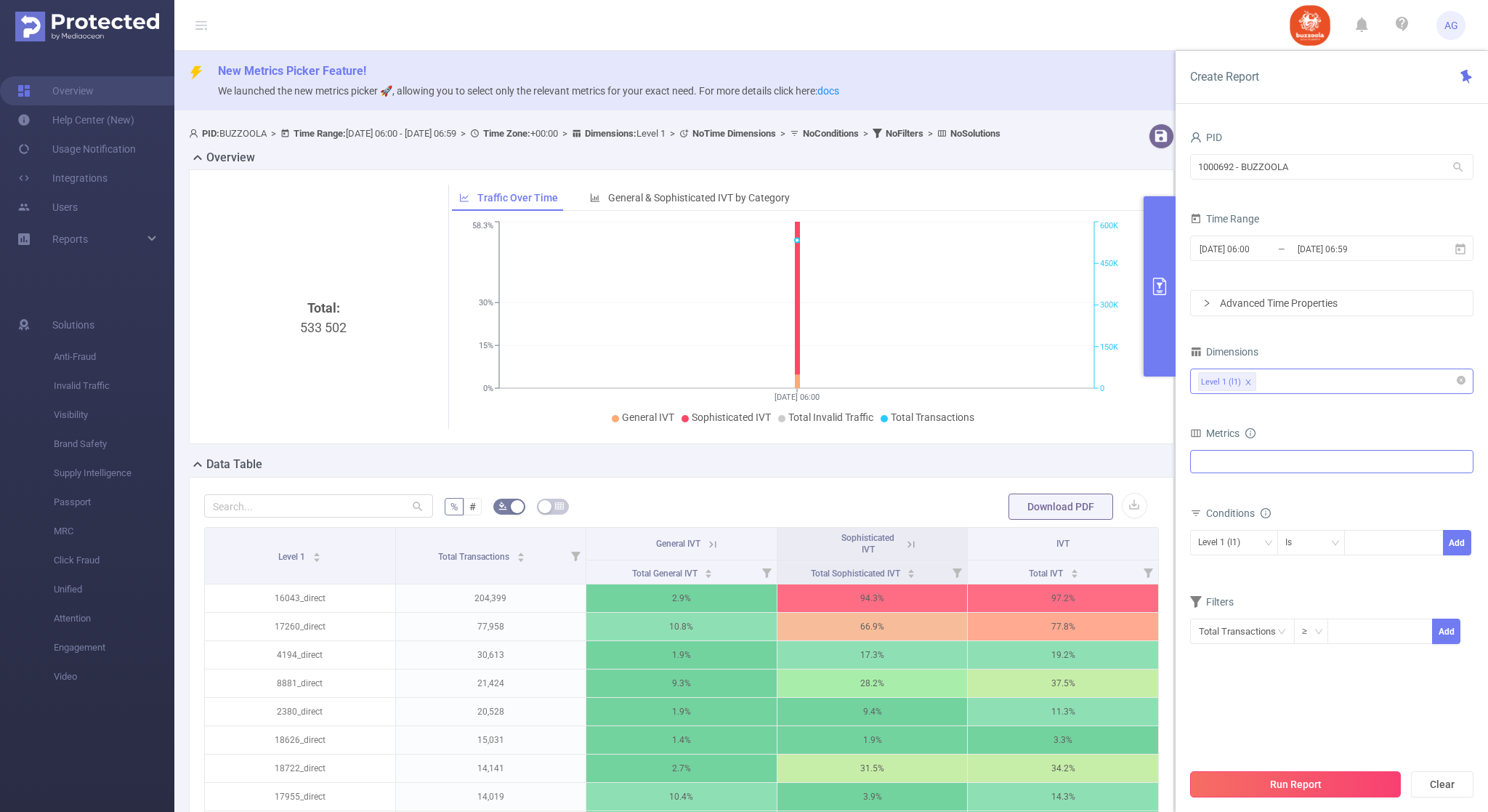
click at [1271, 772] on button "Run Report" at bounding box center [1296, 784] width 211 height 26
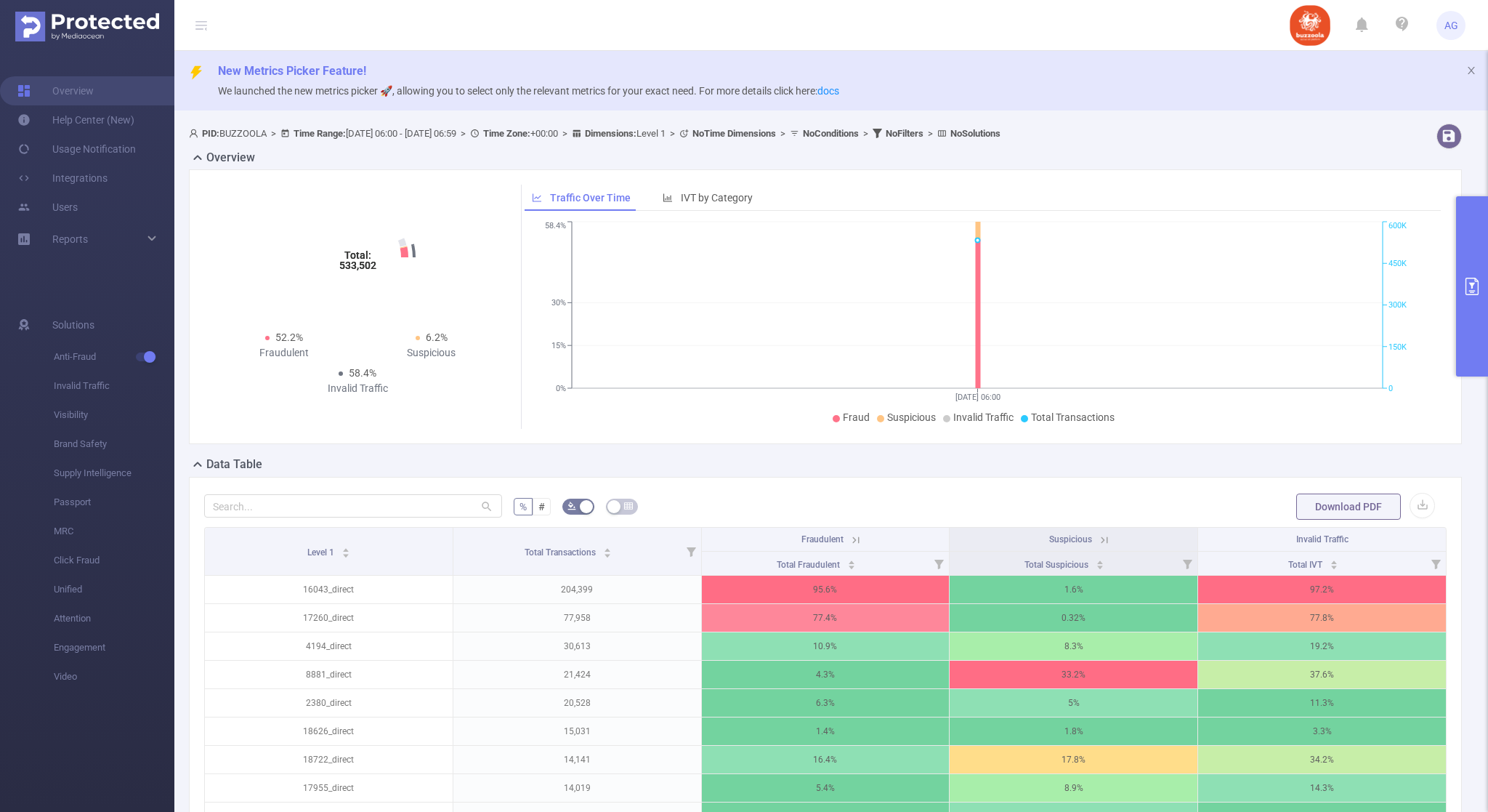
click at [1477, 277] on button "primary" at bounding box center [1472, 285] width 32 height 180
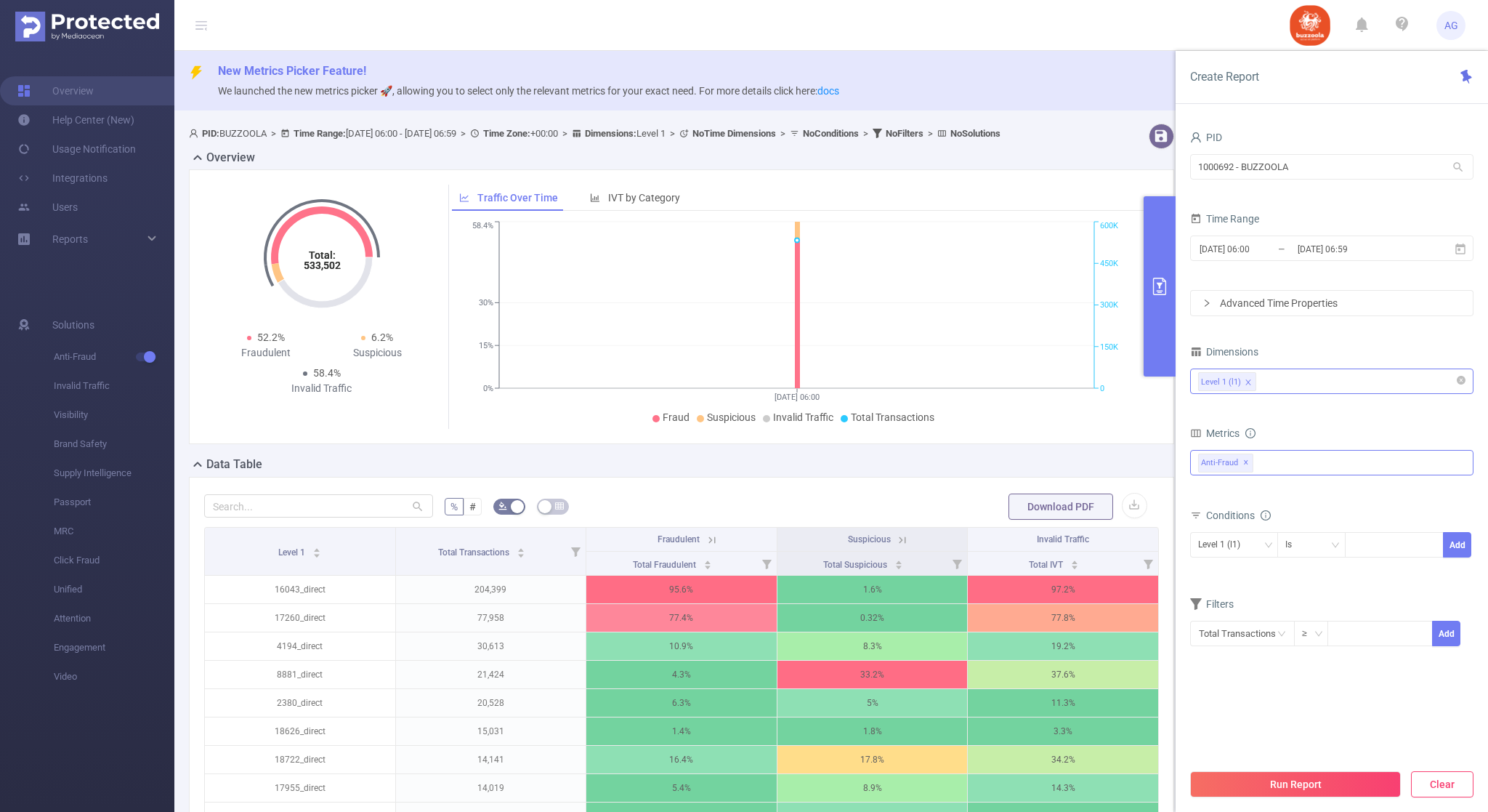
click at [1440, 782] on button "Clear" at bounding box center [1442, 784] width 62 height 26
type input "[DATE] 07:00"
type input "[DATE] 07:59"
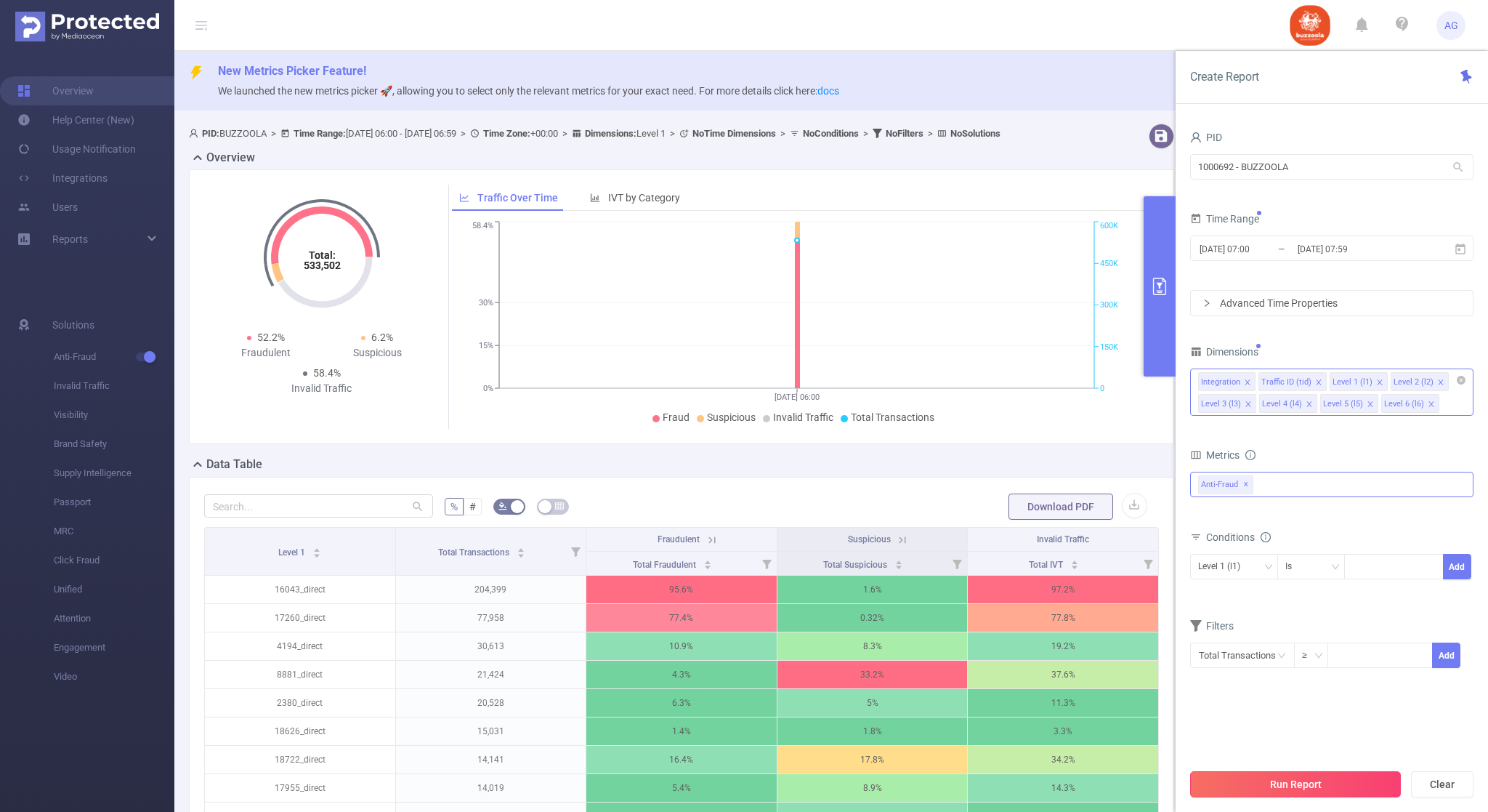
click at [1283, 776] on button "Run Report" at bounding box center [1296, 784] width 211 height 26
